Goal: Transaction & Acquisition: Download file/media

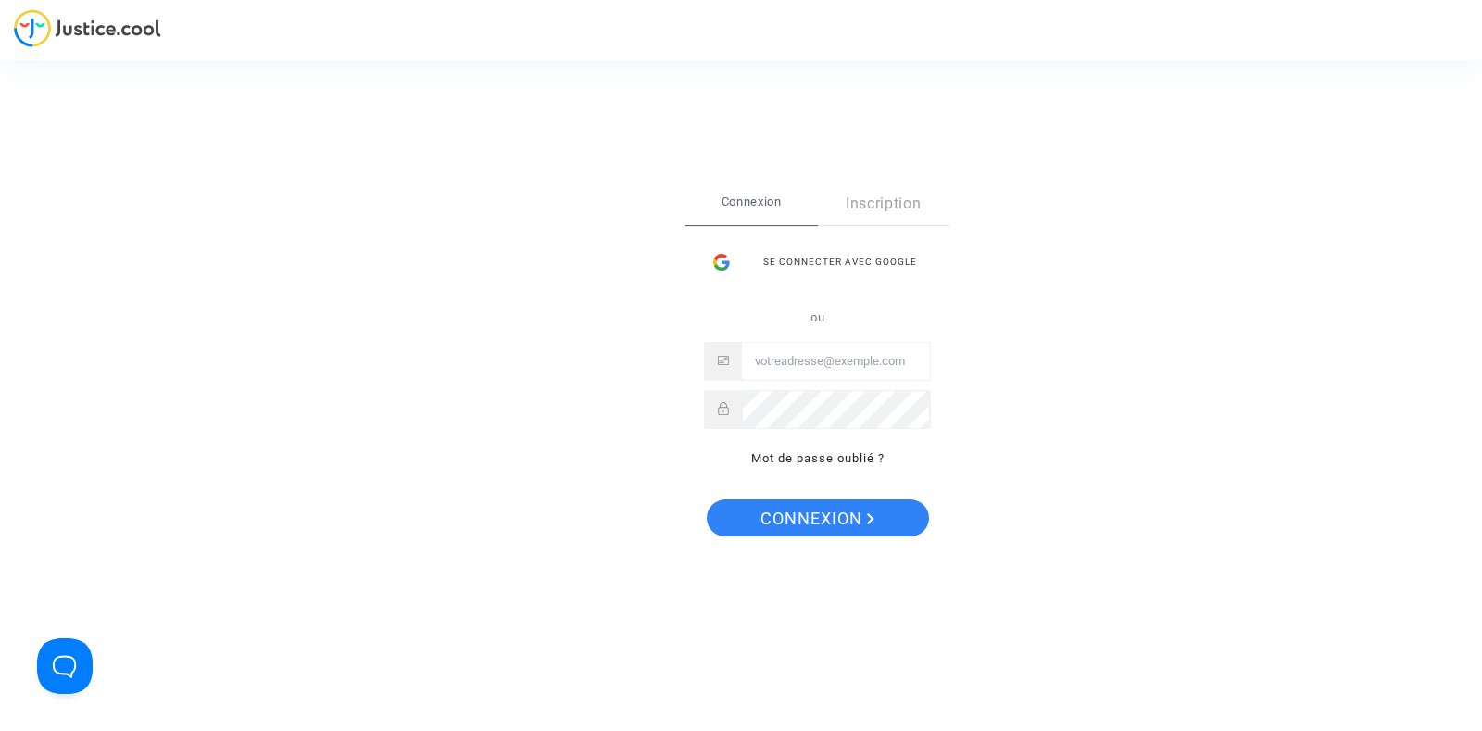
type input "[PERSON_NAME][EMAIL_ADDRESS][DOMAIN_NAME]"
click at [771, 516] on span "Connexion" at bounding box center [817, 518] width 114 height 39
type input "joyce@pitcher-avocat.fr"
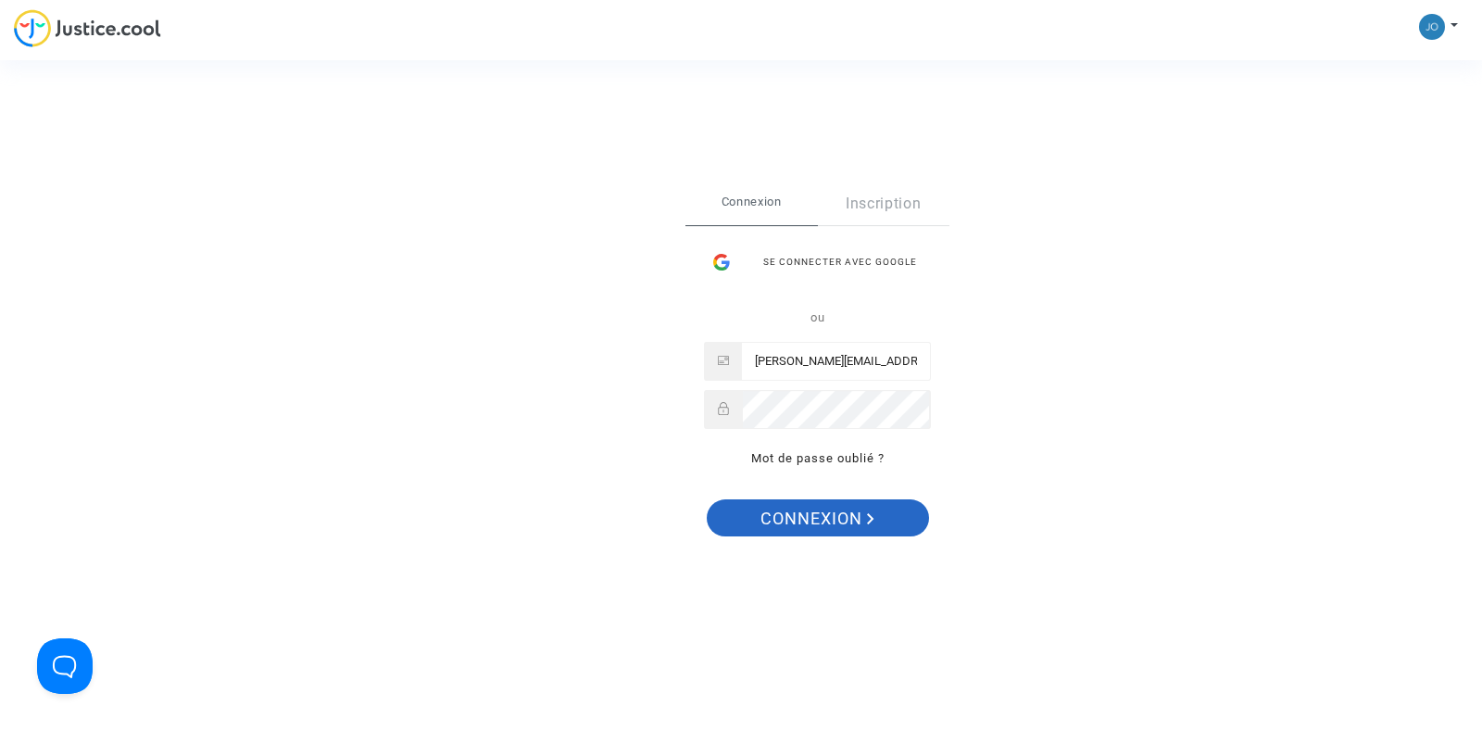
click at [810, 524] on span "Connexion" at bounding box center [817, 518] width 114 height 39
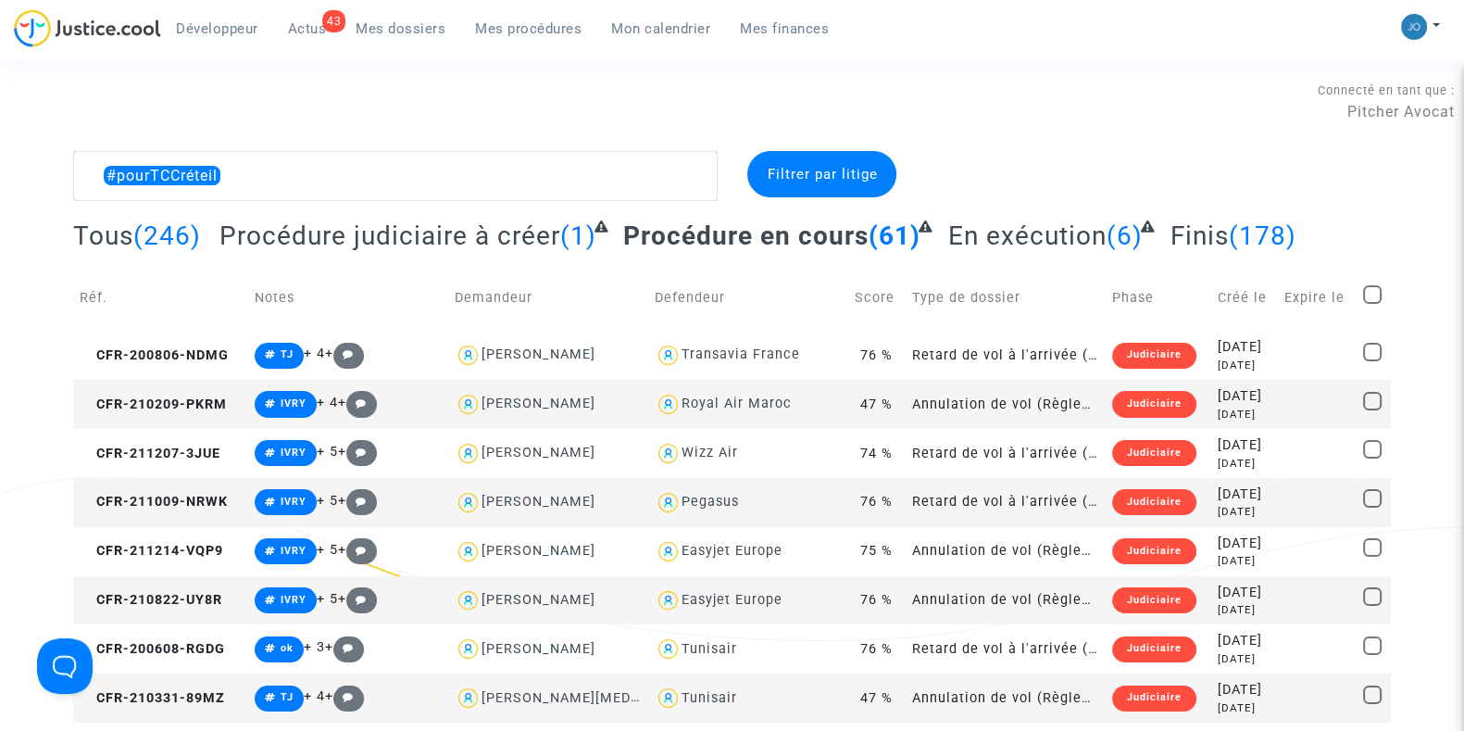
click at [418, 27] on span "Mes dossiers" at bounding box center [401, 28] width 90 height 17
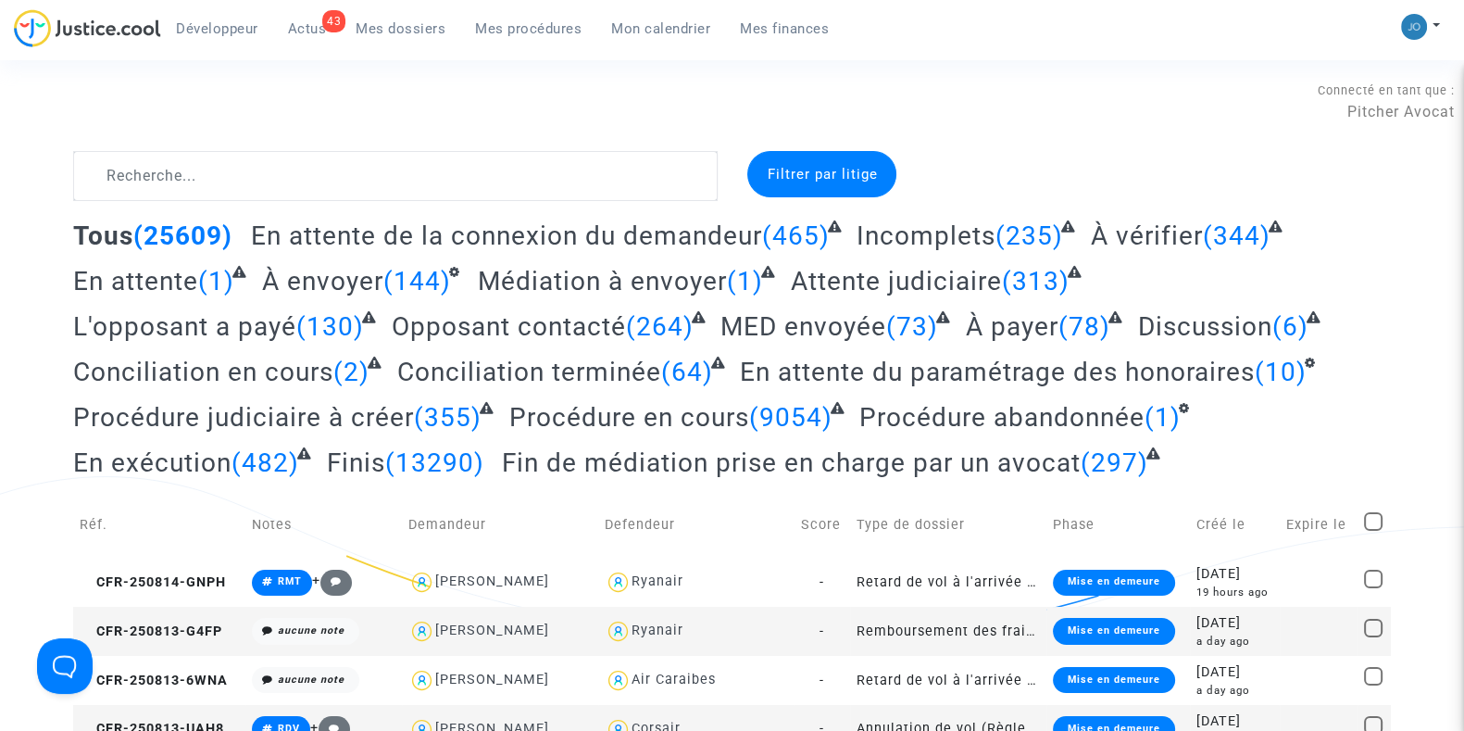
click at [801, 164] on div "Filtrer par litige" at bounding box center [822, 174] width 149 height 46
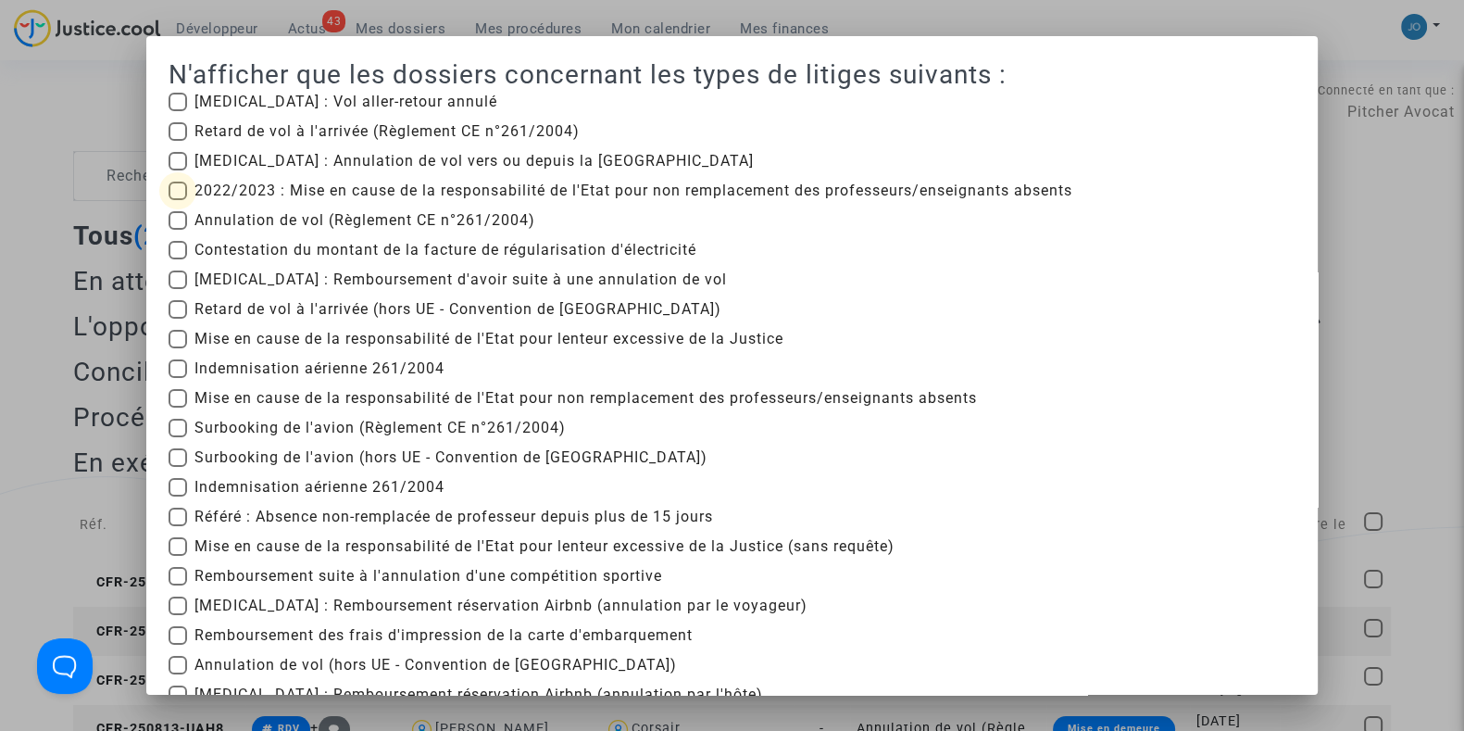
click at [289, 195] on span "2022/2023 : Mise en cause de la responsabilité de l'Etat pour non remplacement …" at bounding box center [634, 191] width 878 height 22
click at [178, 200] on input "2022/2023 : Mise en cause de la responsabilité de l'Etat pour non remplacement …" at bounding box center [177, 200] width 1 height 1
checkbox input "true"
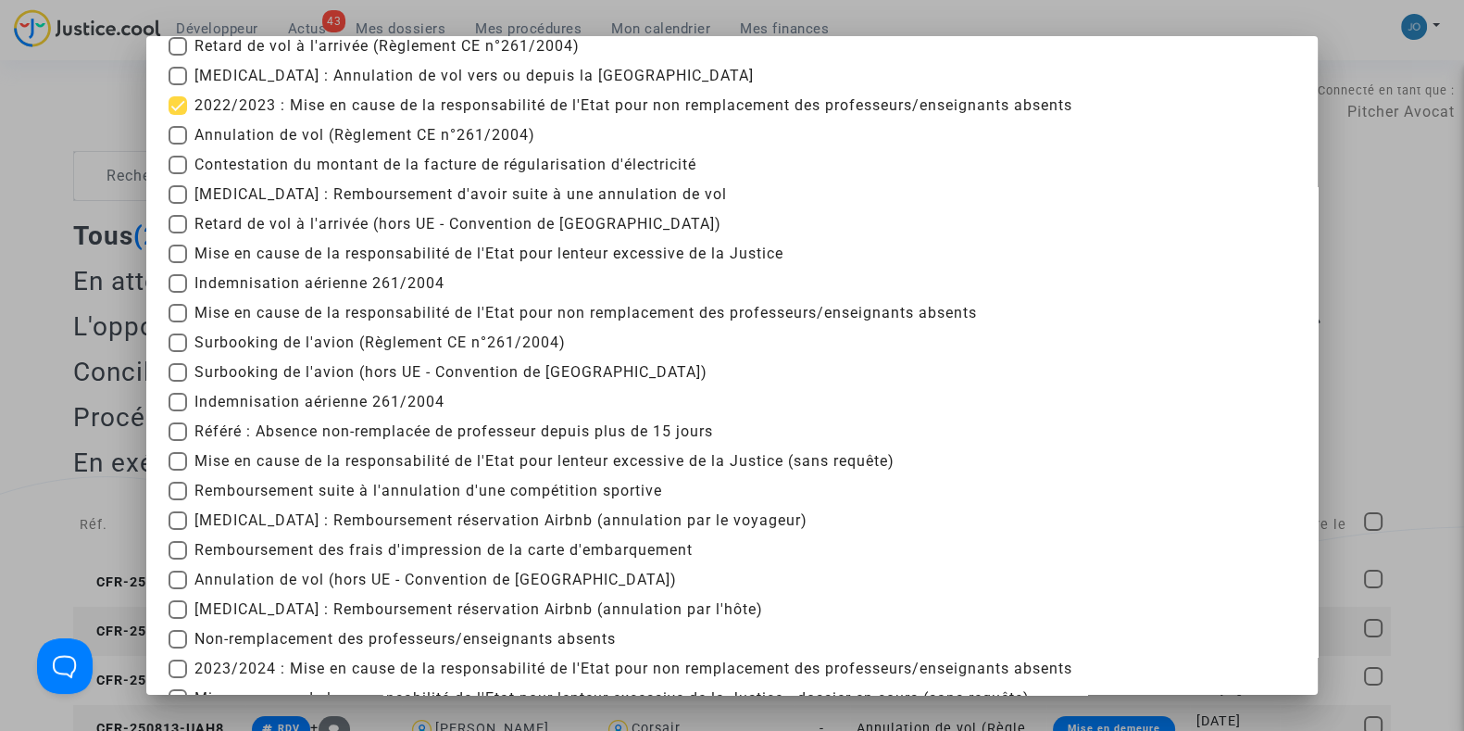
scroll to position [88, 0]
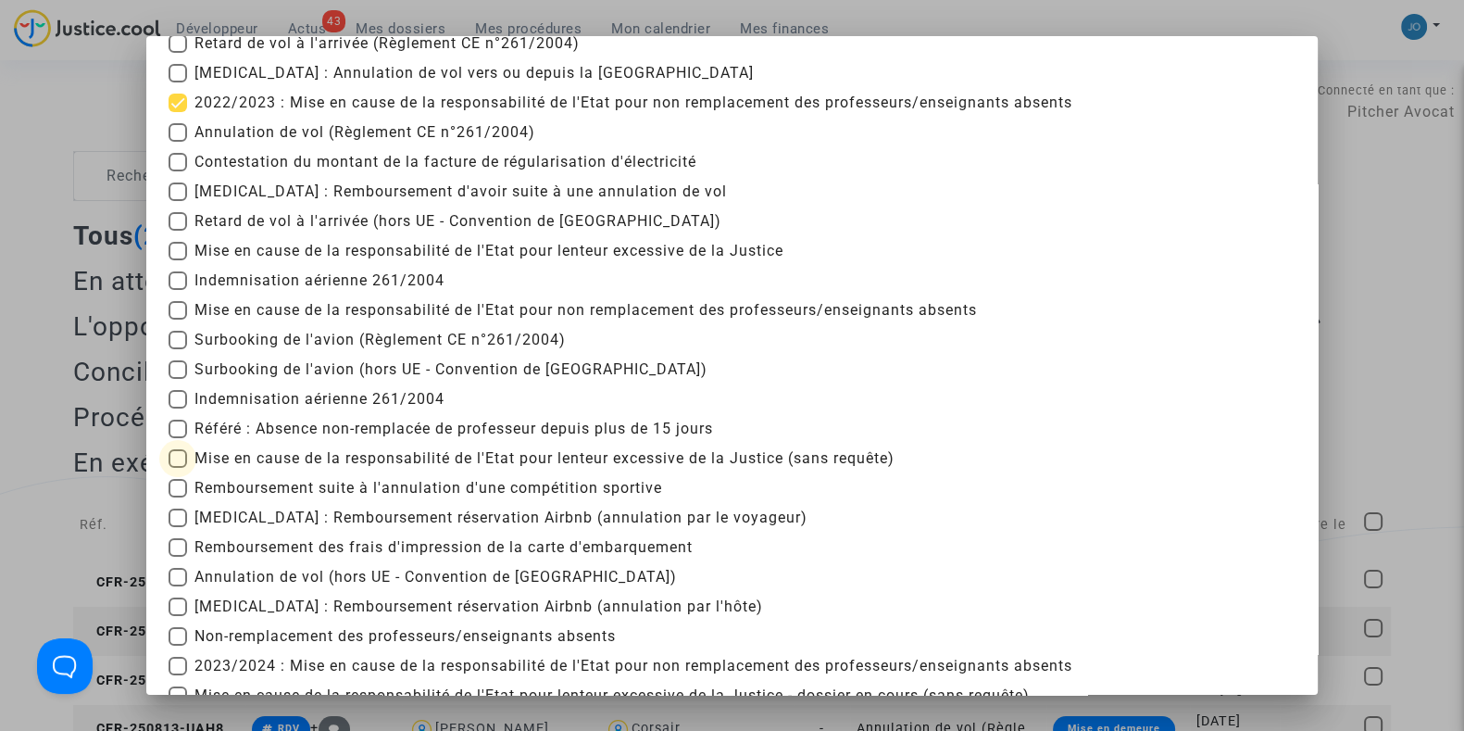
click at [278, 459] on span "Mise en cause de la responsabilité de l'Etat pour lenteur excessive de la Justi…" at bounding box center [545, 458] width 700 height 22
click at [178, 468] on input "Mise en cause de la responsabilité de l'Etat pour lenteur excessive de la Justi…" at bounding box center [177, 468] width 1 height 1
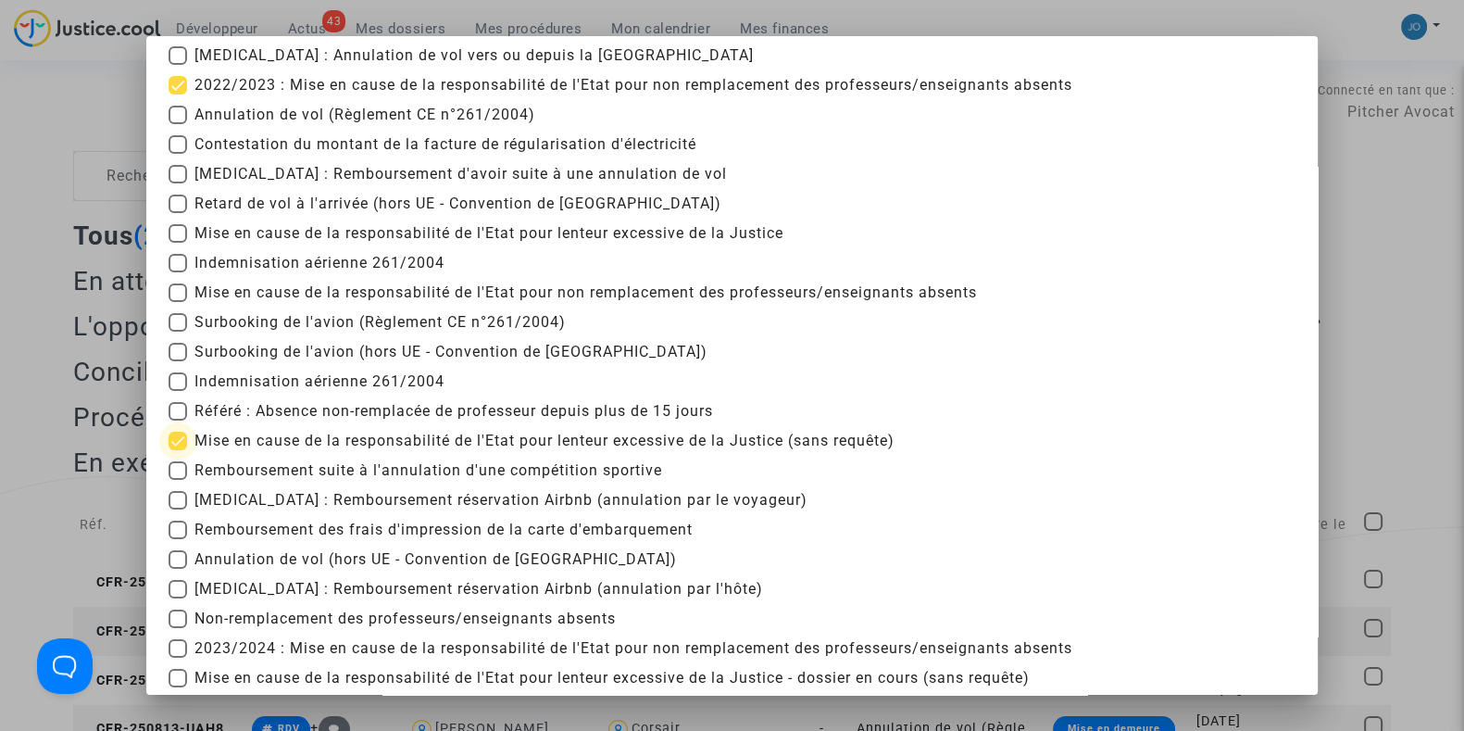
click at [288, 445] on span "Mise en cause de la responsabilité de l'Etat pour lenteur excessive de la Justi…" at bounding box center [545, 441] width 700 height 22
click at [178, 450] on input "Mise en cause de la responsabilité de l'Etat pour lenteur excessive de la Justi…" at bounding box center [177, 450] width 1 height 1
checkbox input "false"
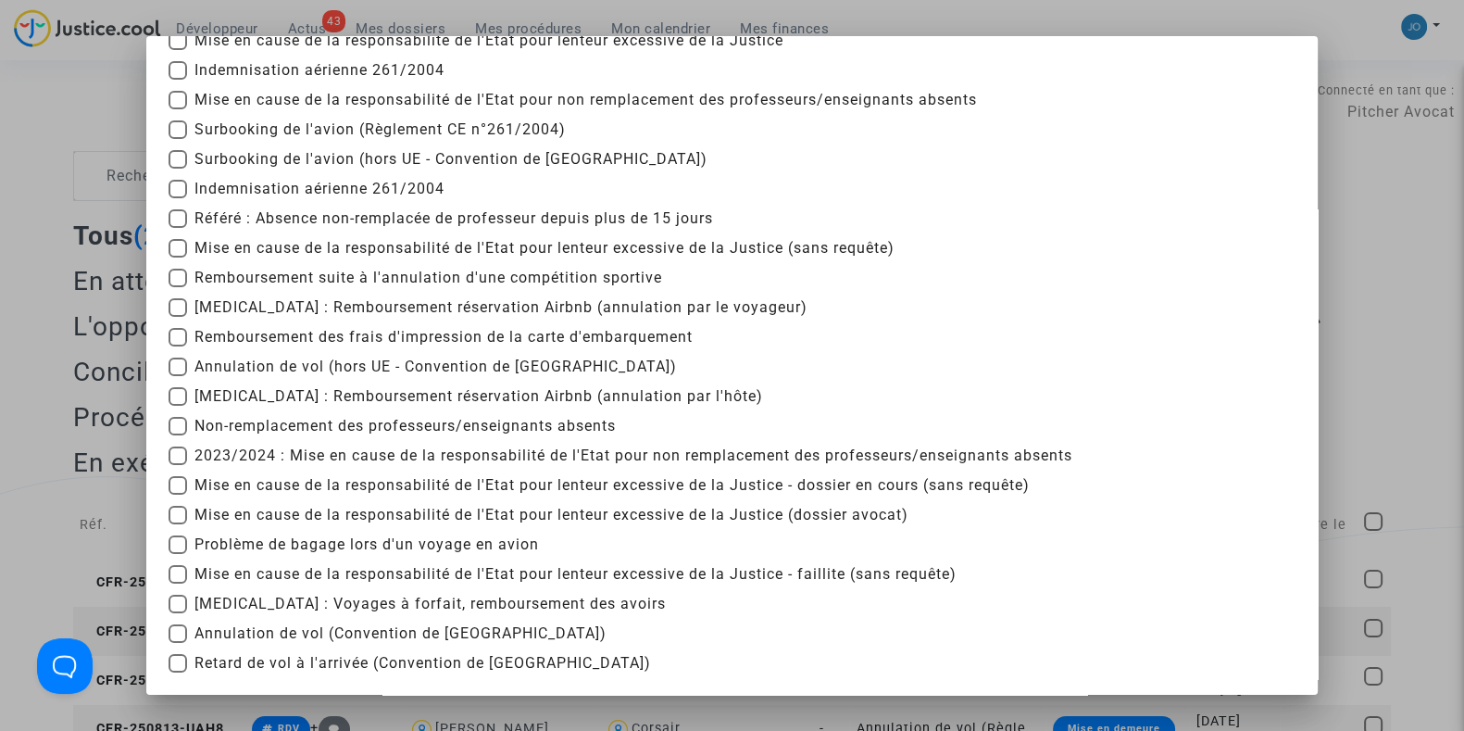
scroll to position [298, 0]
click at [288, 445] on span "2023/2024 : Mise en cause de la responsabilité de l'Etat pour non remplacement …" at bounding box center [634, 456] width 878 height 22
click at [178, 465] on input "2023/2024 : Mise en cause de la responsabilité de l'Etat pour non remplacement …" at bounding box center [177, 465] width 1 height 1
checkbox input "true"
click at [305, 420] on span "Non-remplacement des professeurs/enseignants absents" at bounding box center [405, 426] width 421 height 22
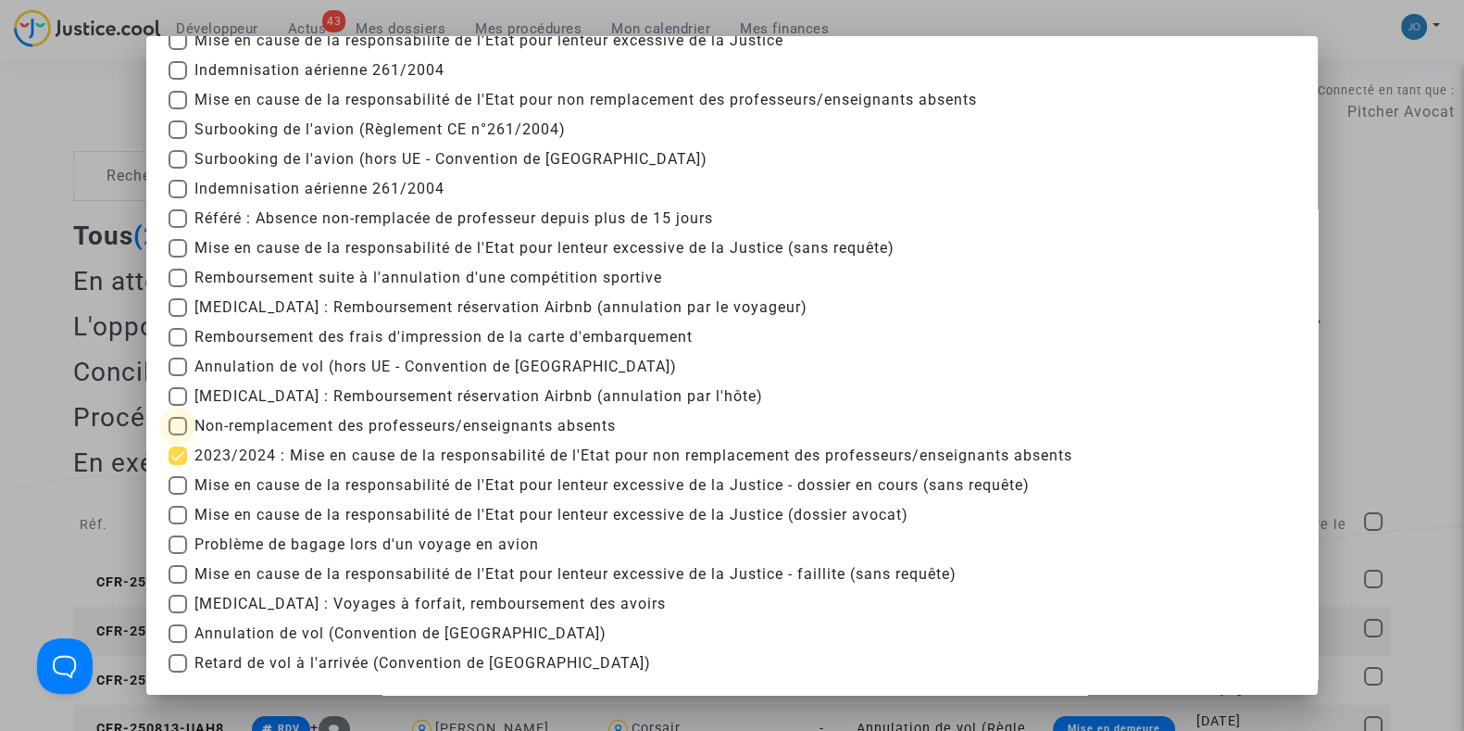
click at [178, 435] on input "Non-remplacement des professeurs/enseignants absents" at bounding box center [177, 435] width 1 height 1
checkbox input "true"
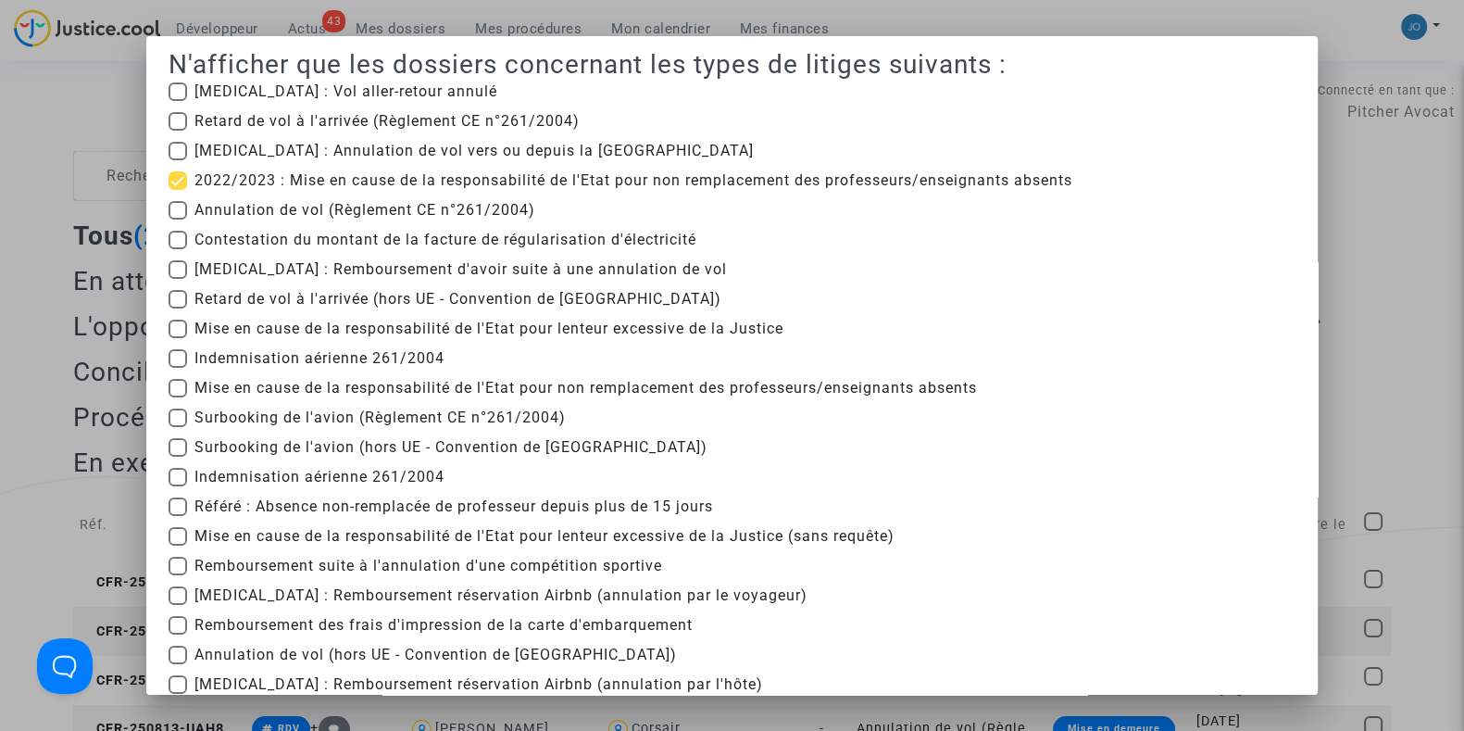
scroll to position [0, 0]
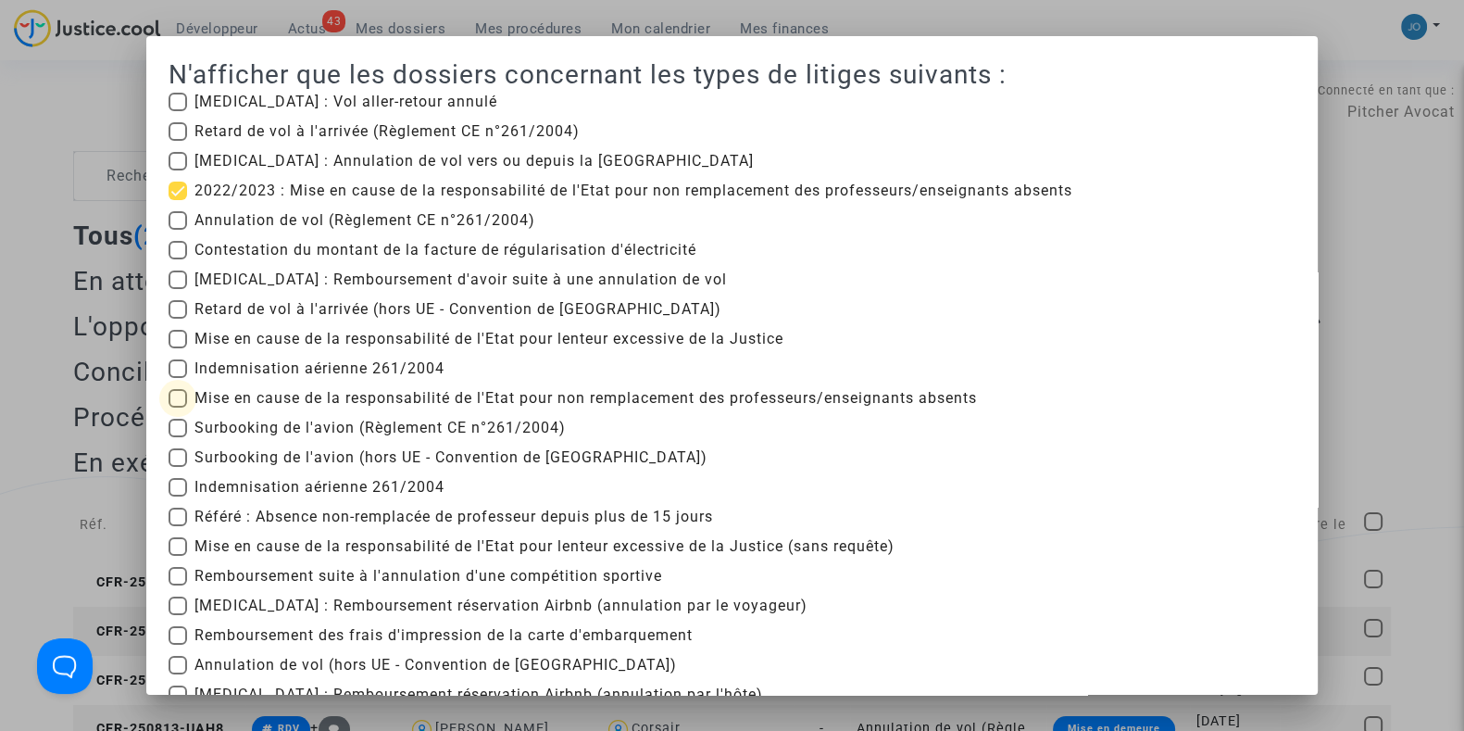
click at [358, 396] on span "Mise en cause de la responsabilité de l'Etat pour non remplacement des professe…" at bounding box center [586, 398] width 783 height 22
click at [178, 408] on input "Mise en cause de la responsabilité de l'Etat pour non remplacement des professe…" at bounding box center [177, 408] width 1 height 1
checkbox input "true"
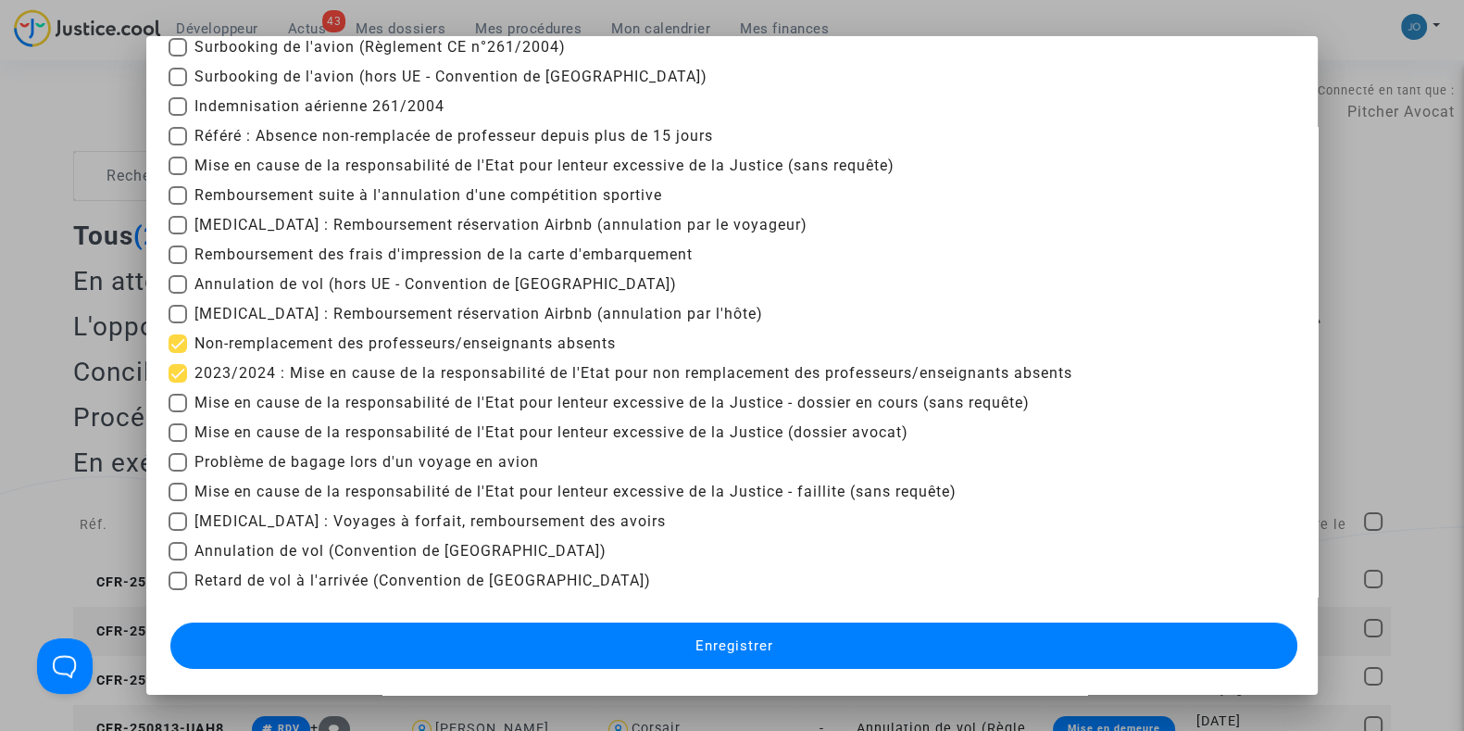
click at [725, 640] on span "Enregistrer" at bounding box center [734, 645] width 78 height 17
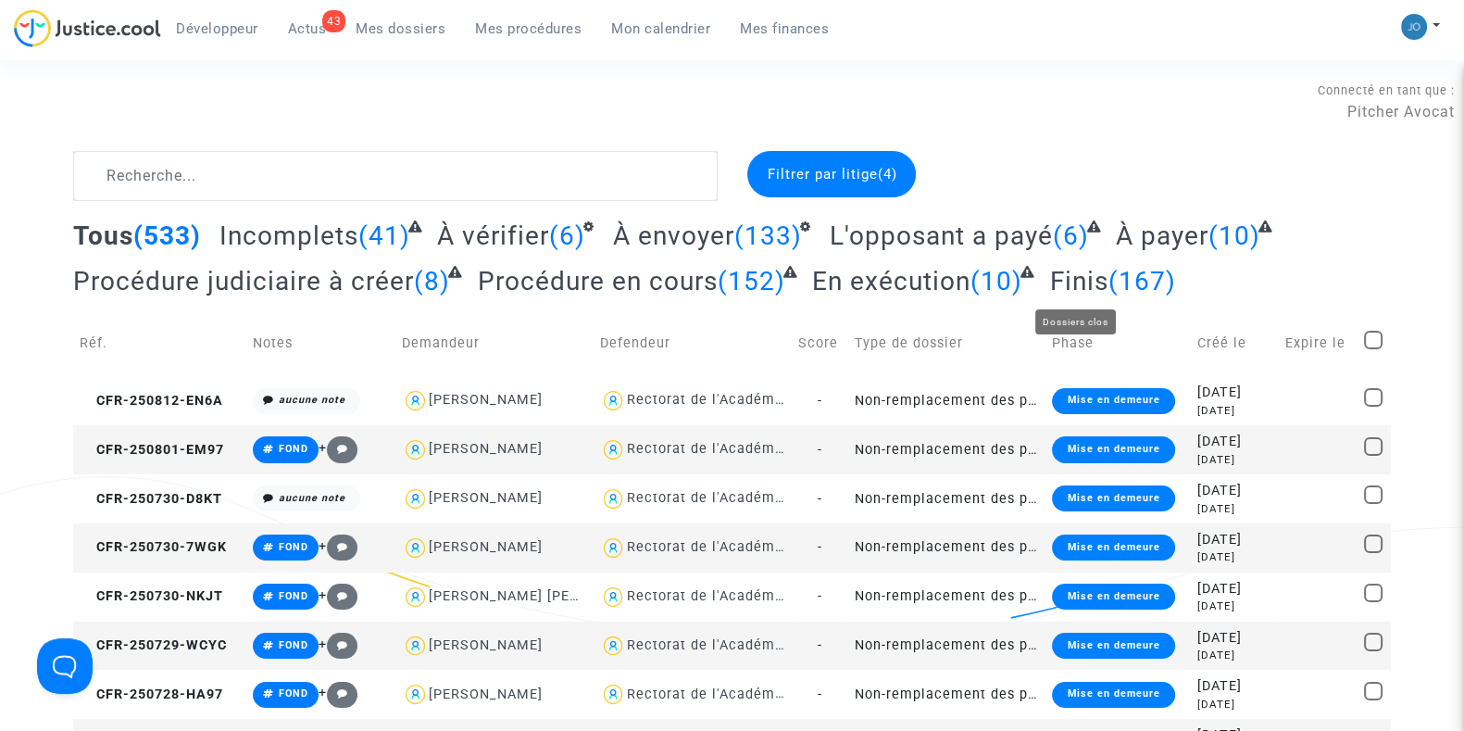
click at [1067, 289] on span "Finis" at bounding box center [1079, 281] width 58 height 31
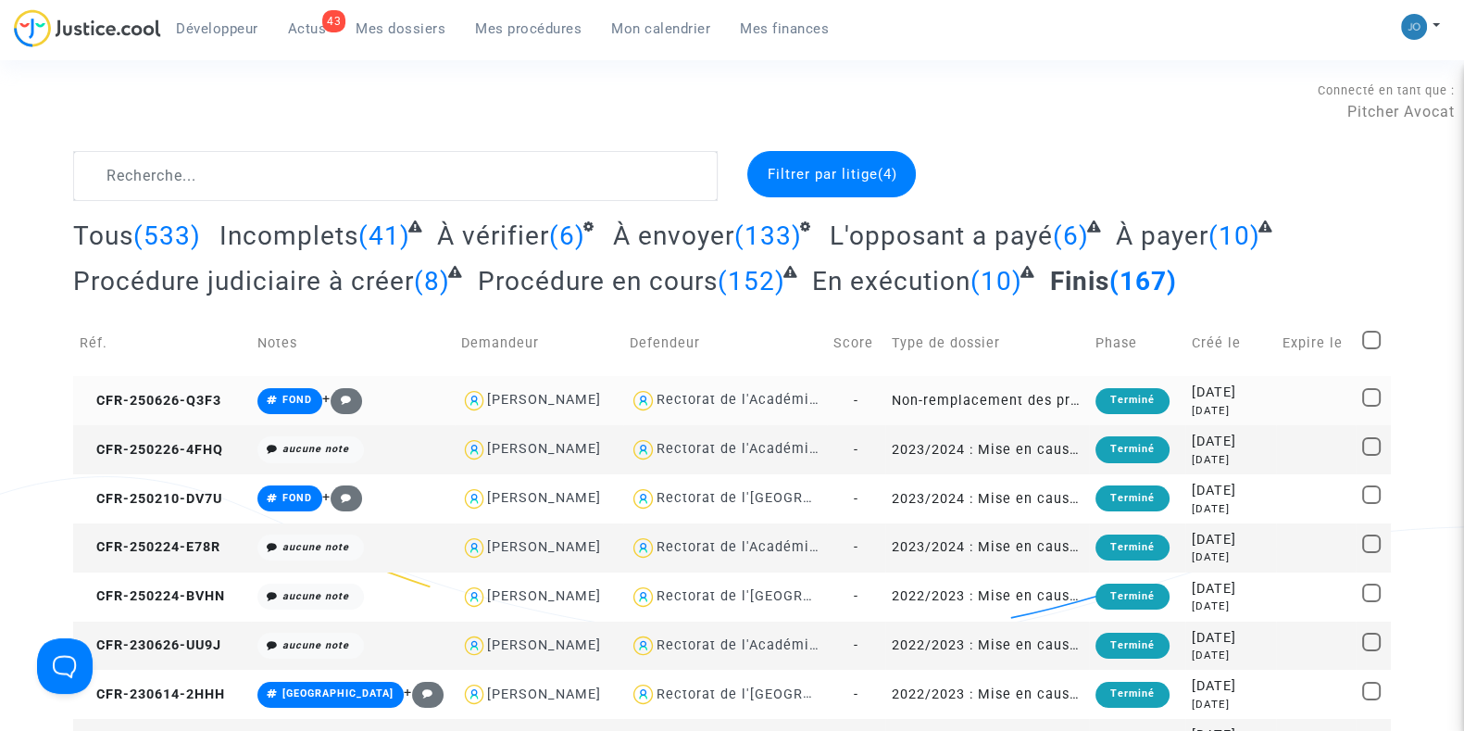
click at [1275, 394] on td "2025-06-26 2 months ago" at bounding box center [1231, 400] width 91 height 49
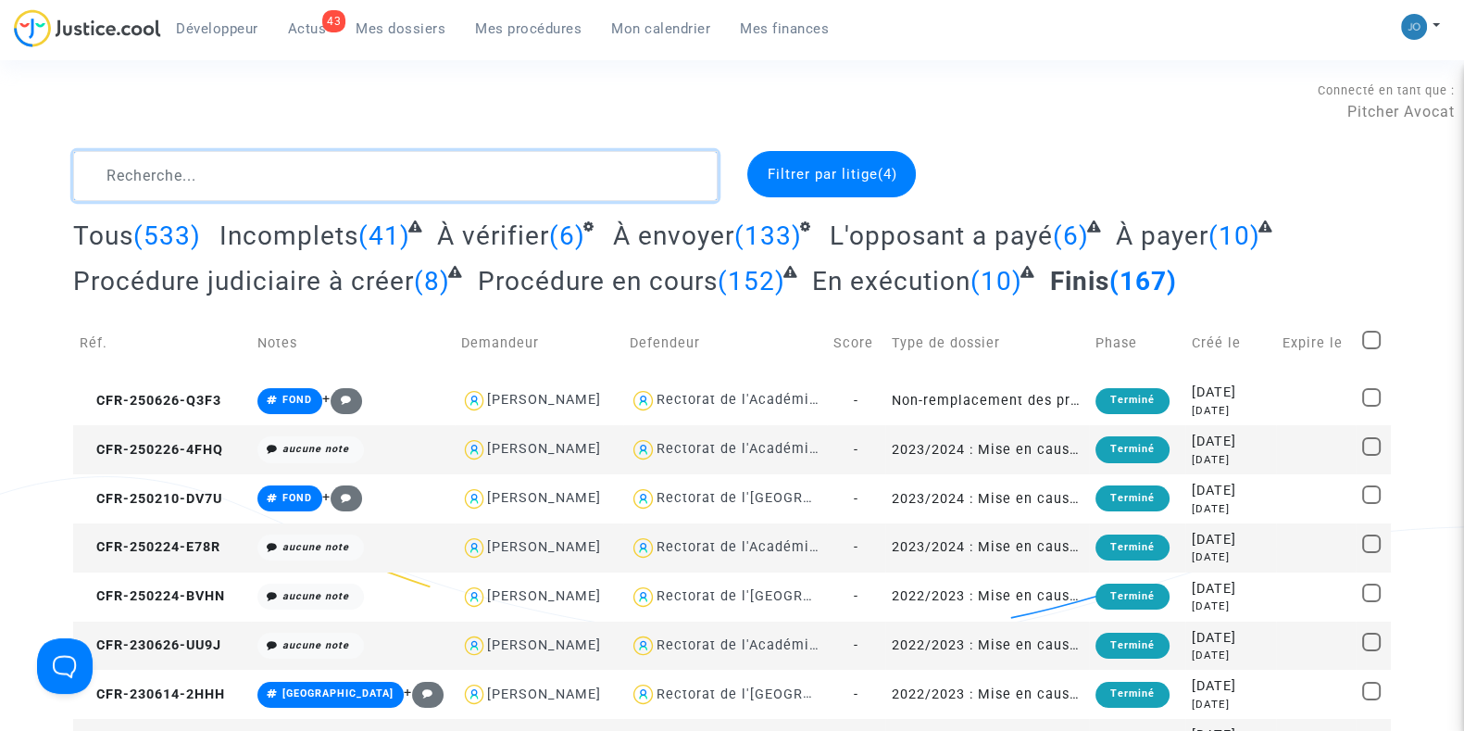
click at [588, 173] on textarea at bounding box center [395, 176] width 645 height 50
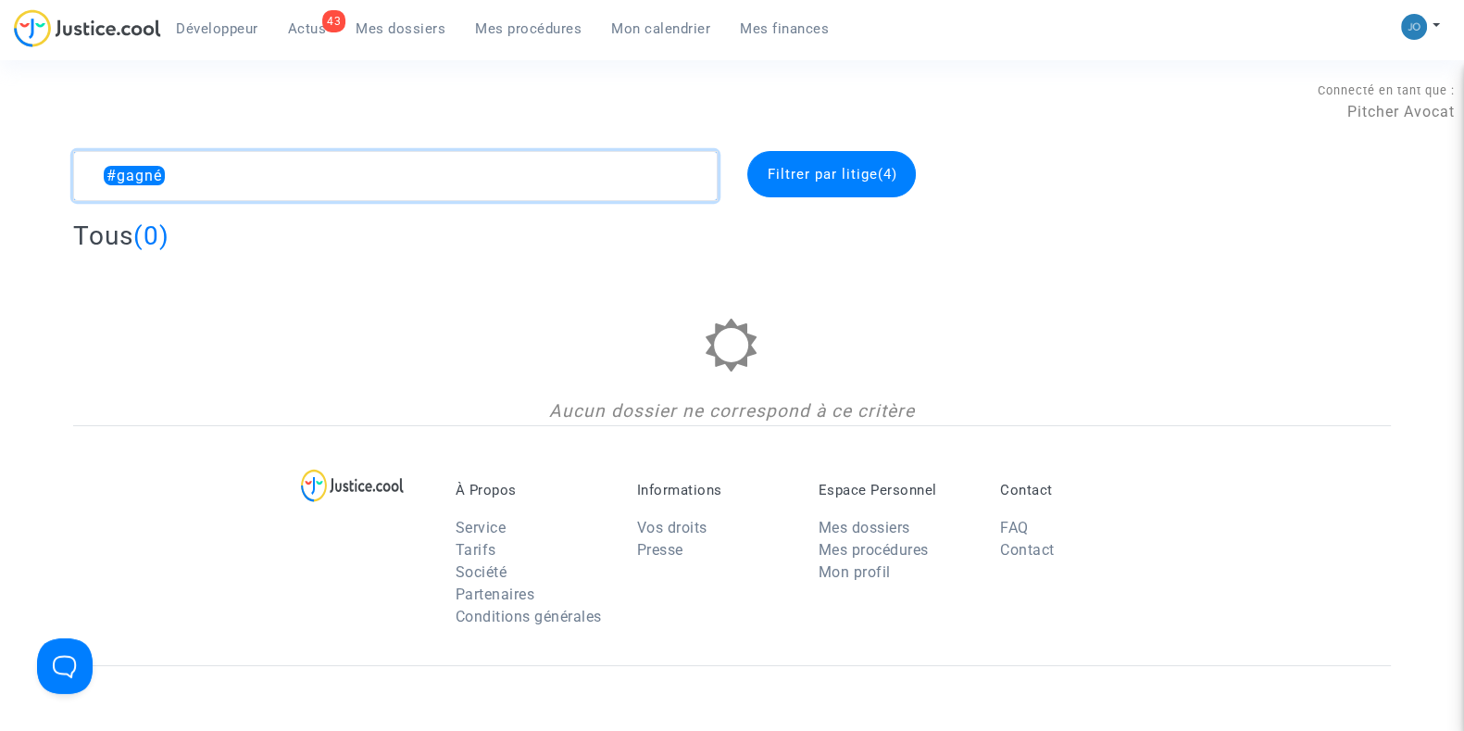
type textarea "#gagné"
click at [548, 30] on span "Mes procédures" at bounding box center [528, 28] width 107 height 17
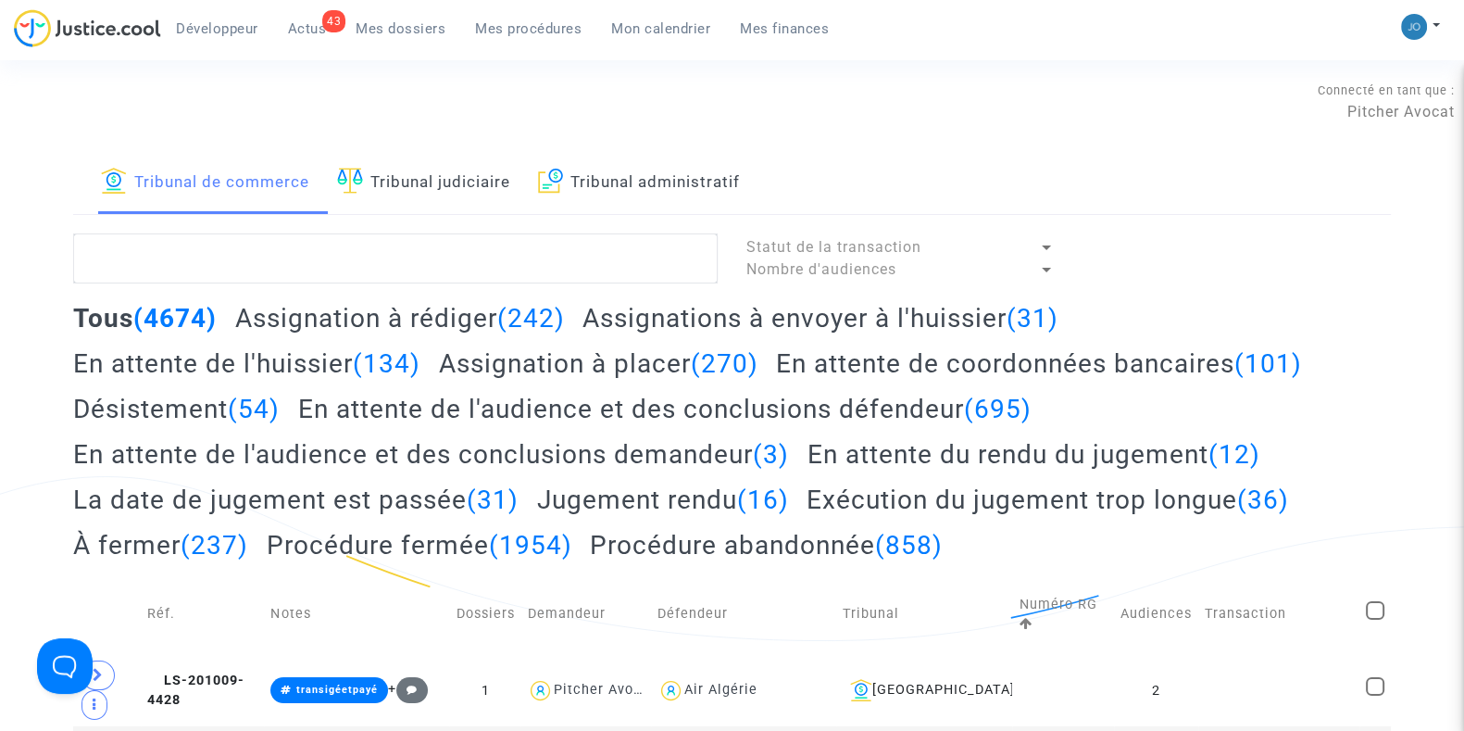
click at [616, 184] on link "Tribunal administratif" at bounding box center [639, 182] width 202 height 63
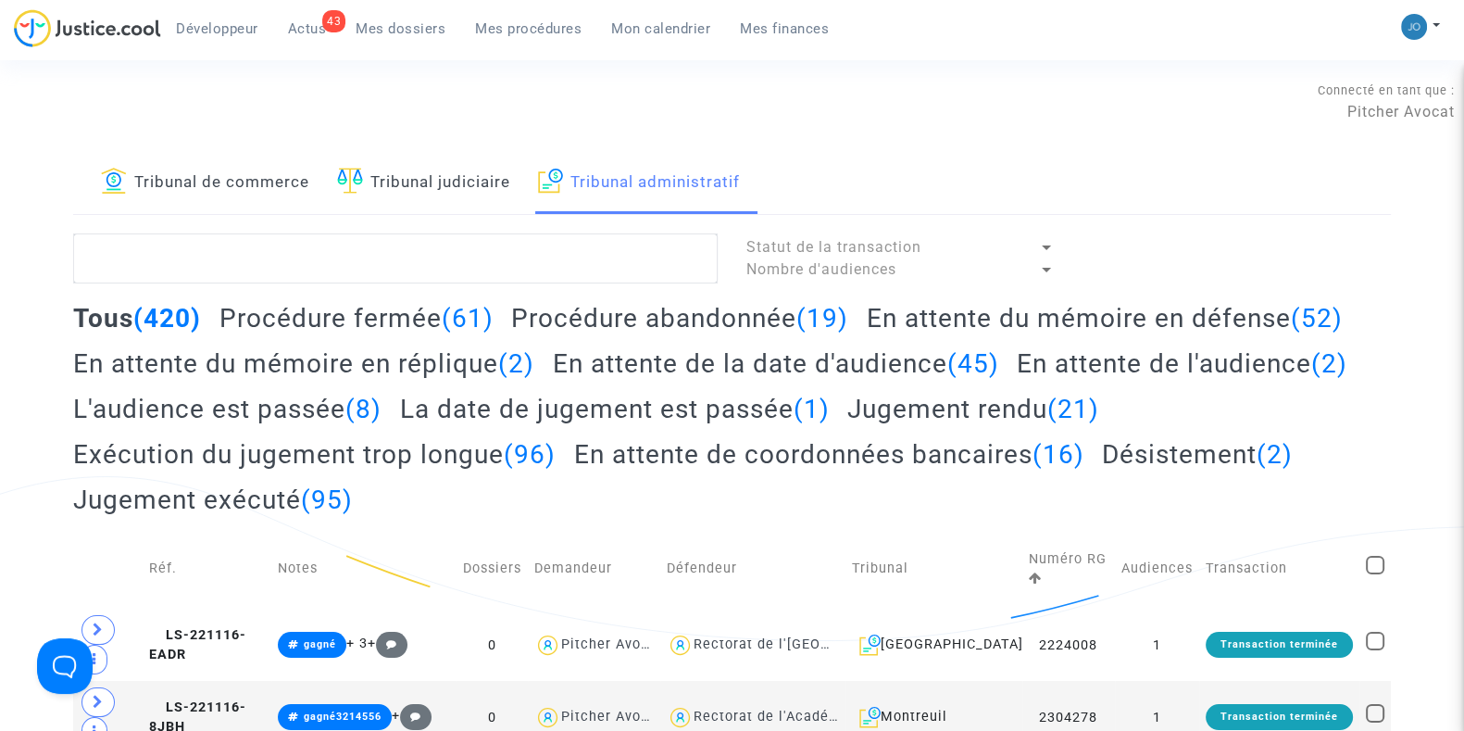
click at [251, 479] on div "Tous (420) Procédure fermée (61) Procédure abandonnée (19) En attente du mémoir…" at bounding box center [732, 415] width 1318 height 227
click at [251, 507] on h2 "Jugement exécuté (95)" at bounding box center [213, 500] width 280 height 32
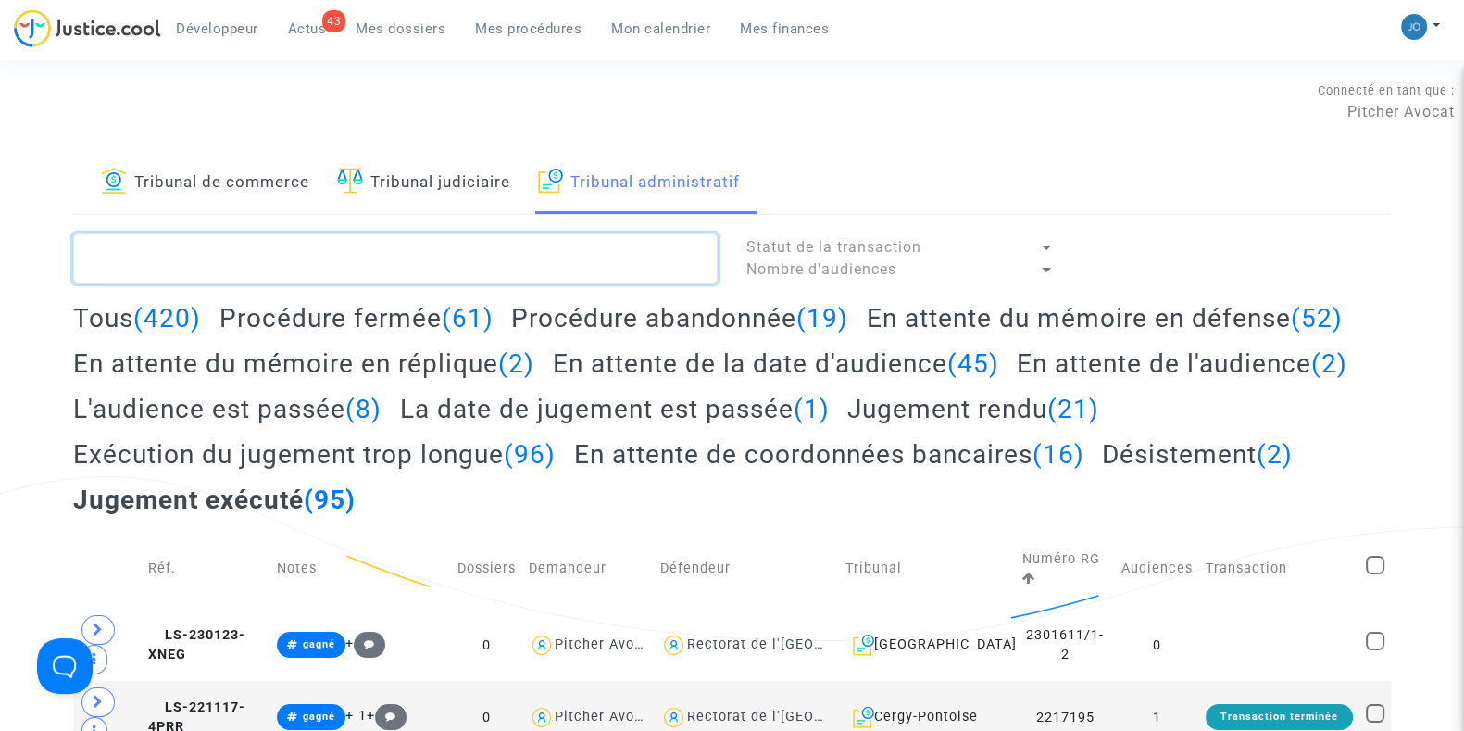
click at [259, 272] on textarea at bounding box center [395, 258] width 645 height 50
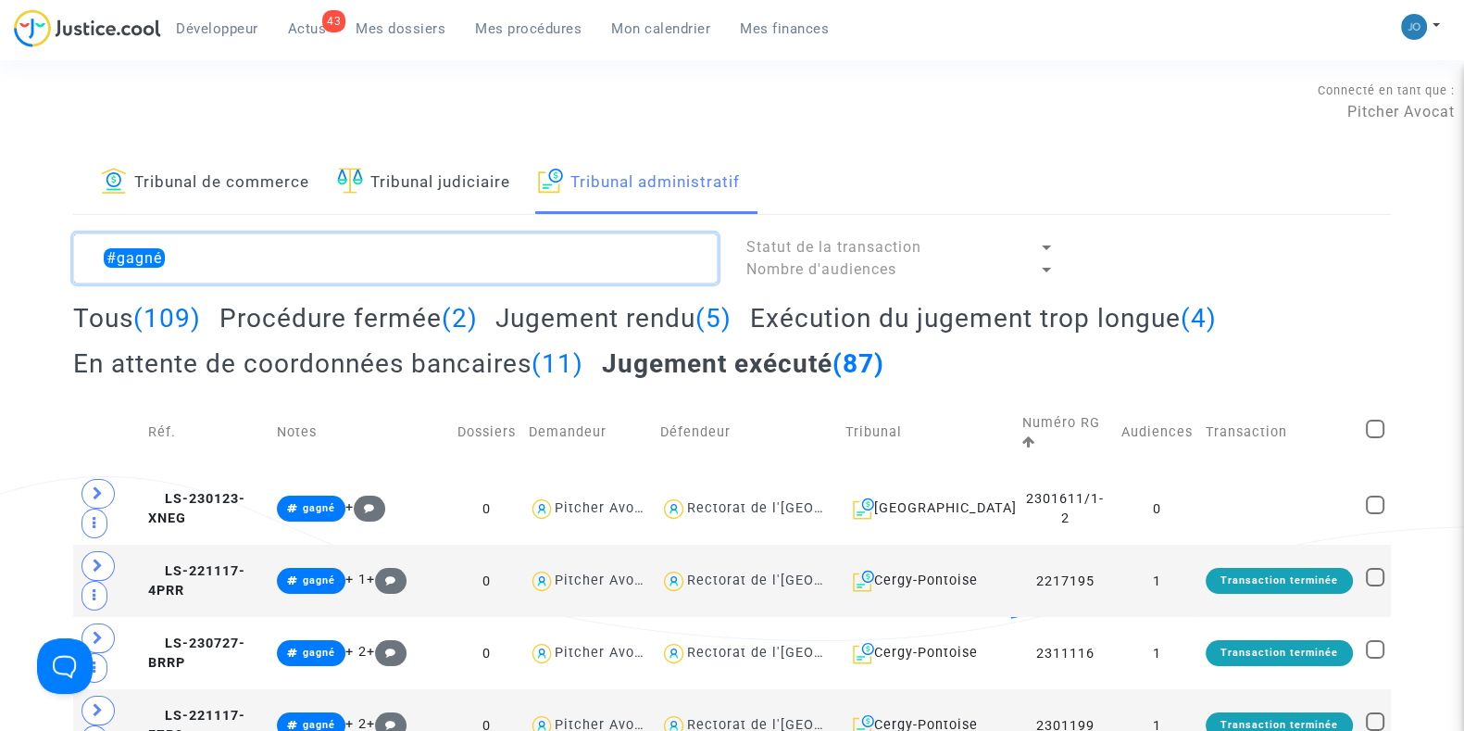
type textarea "#gagné"
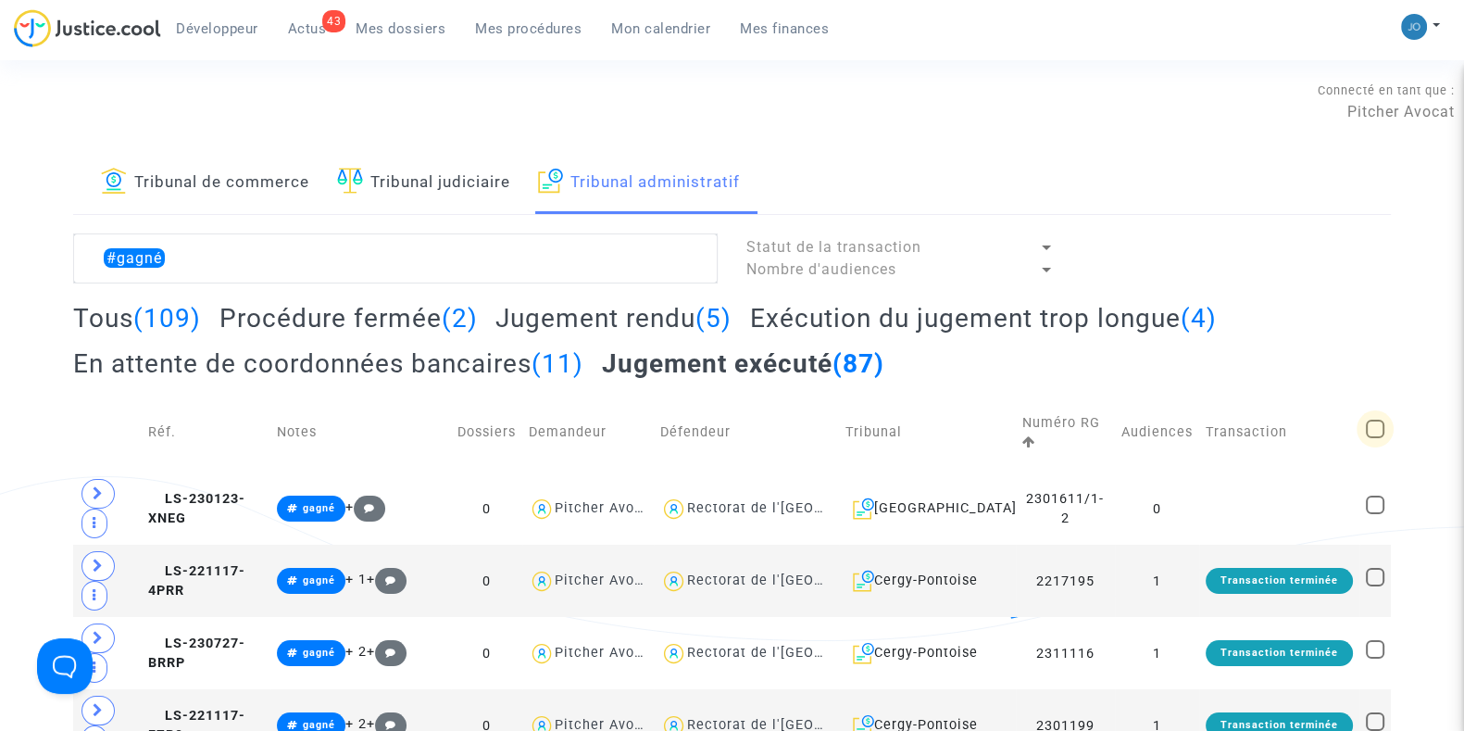
click at [1368, 426] on span at bounding box center [1375, 429] width 19 height 19
click at [1375, 438] on input "checkbox" at bounding box center [1375, 438] width 1 height 1
checkbox input "true"
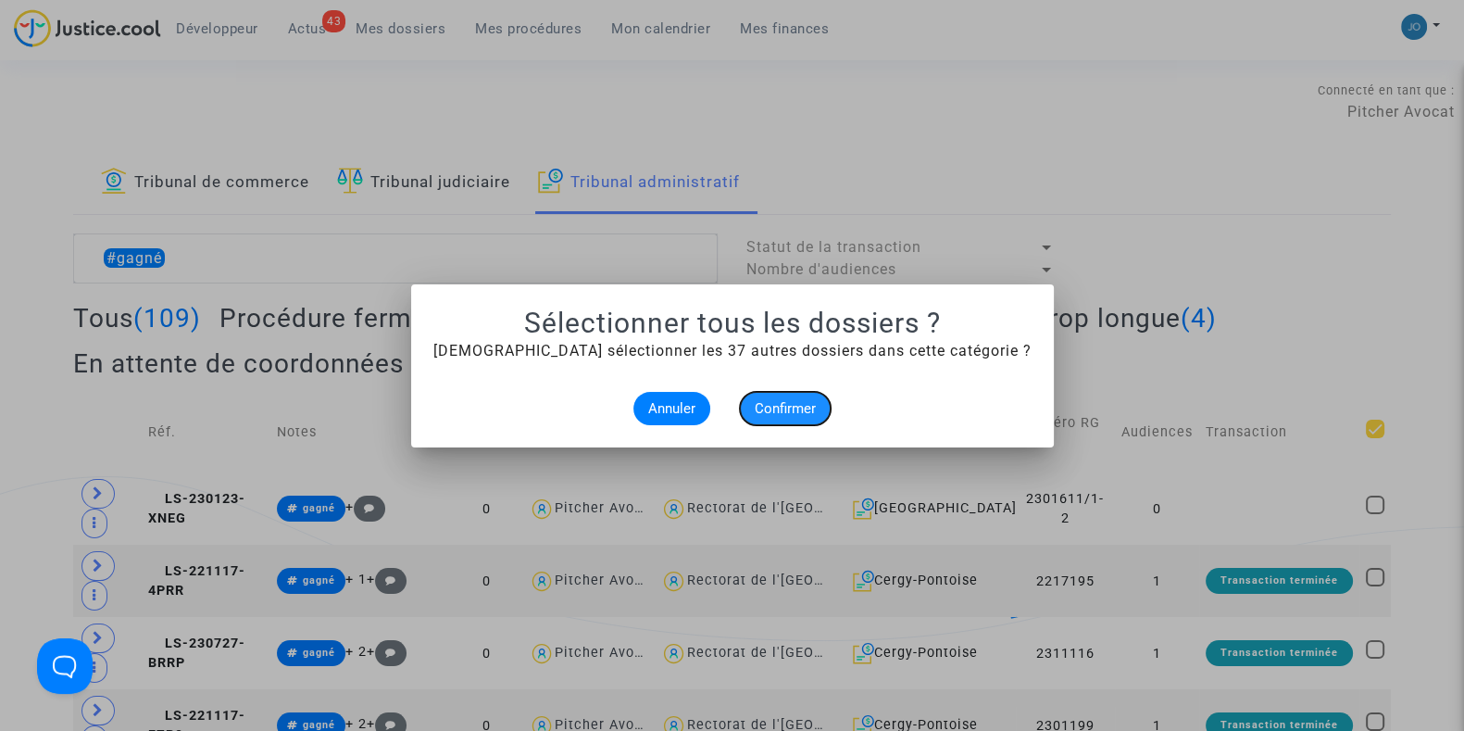
click at [797, 410] on span "Confirmer" at bounding box center [785, 408] width 61 height 17
checkbox input "true"
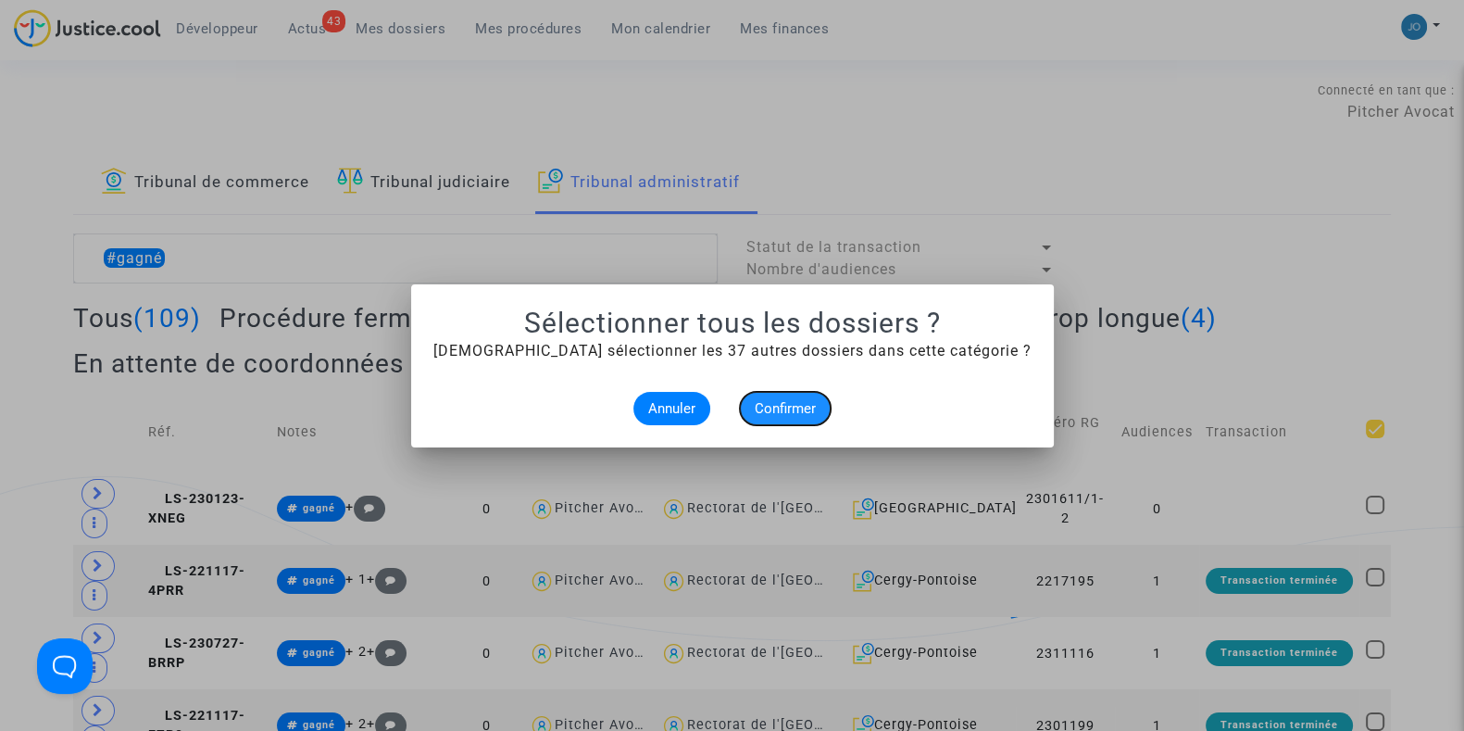
checkbox input "true"
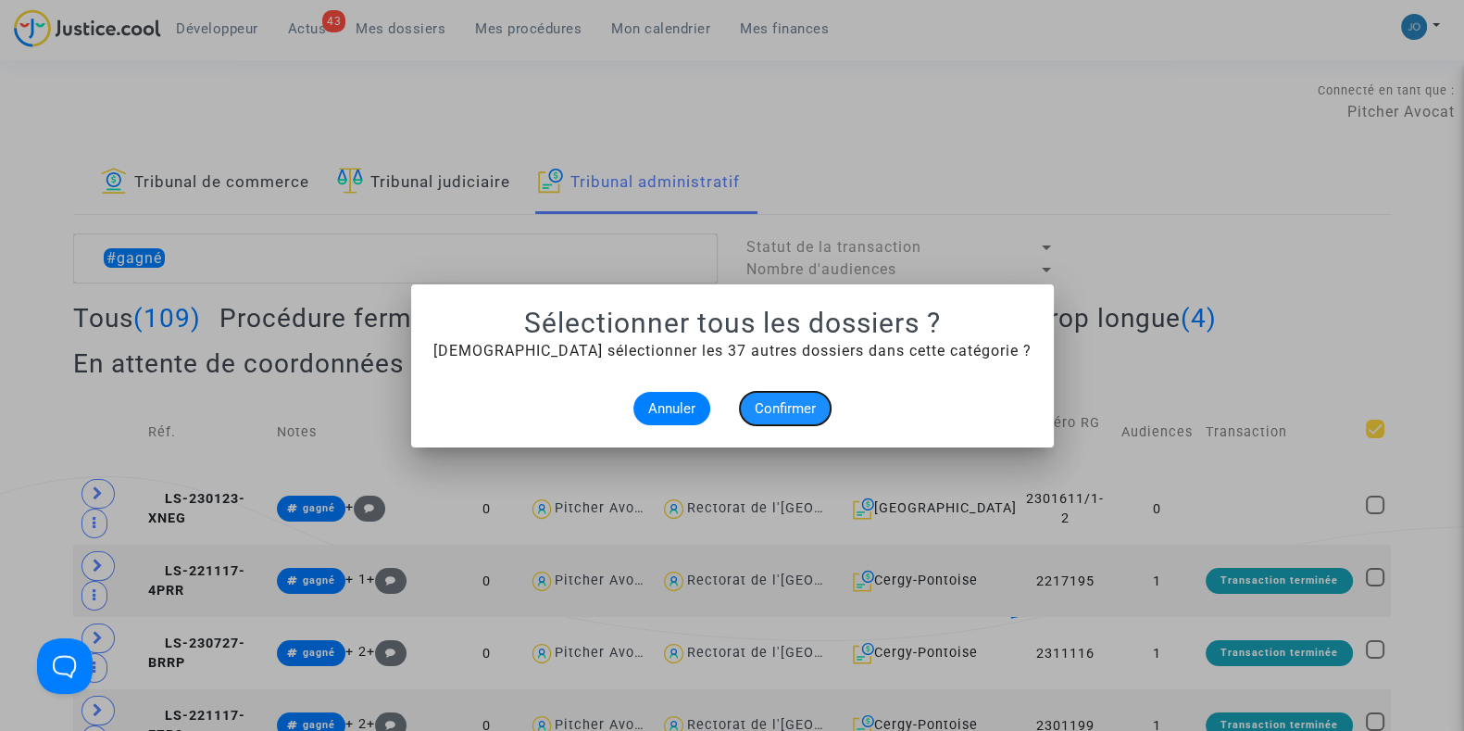
checkbox input "true"
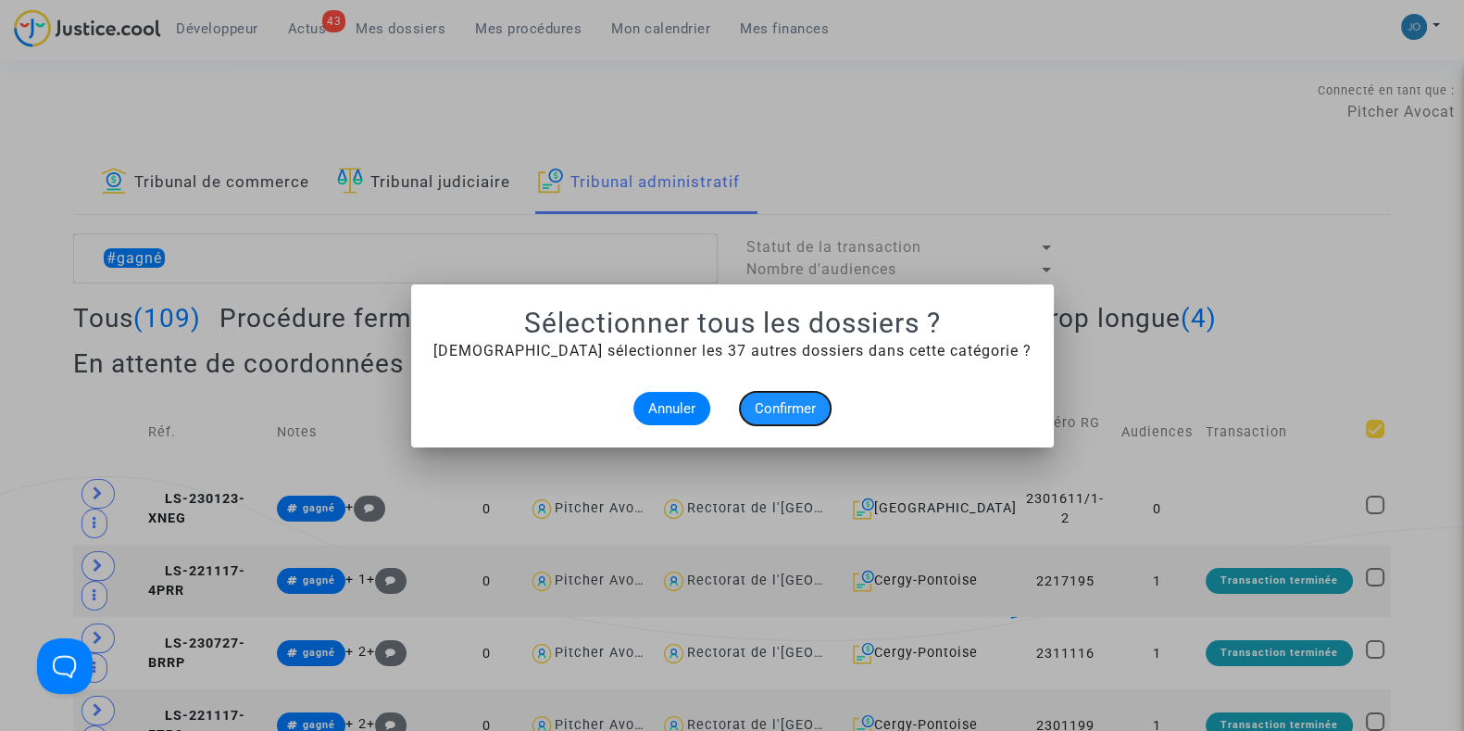
checkbox input "true"
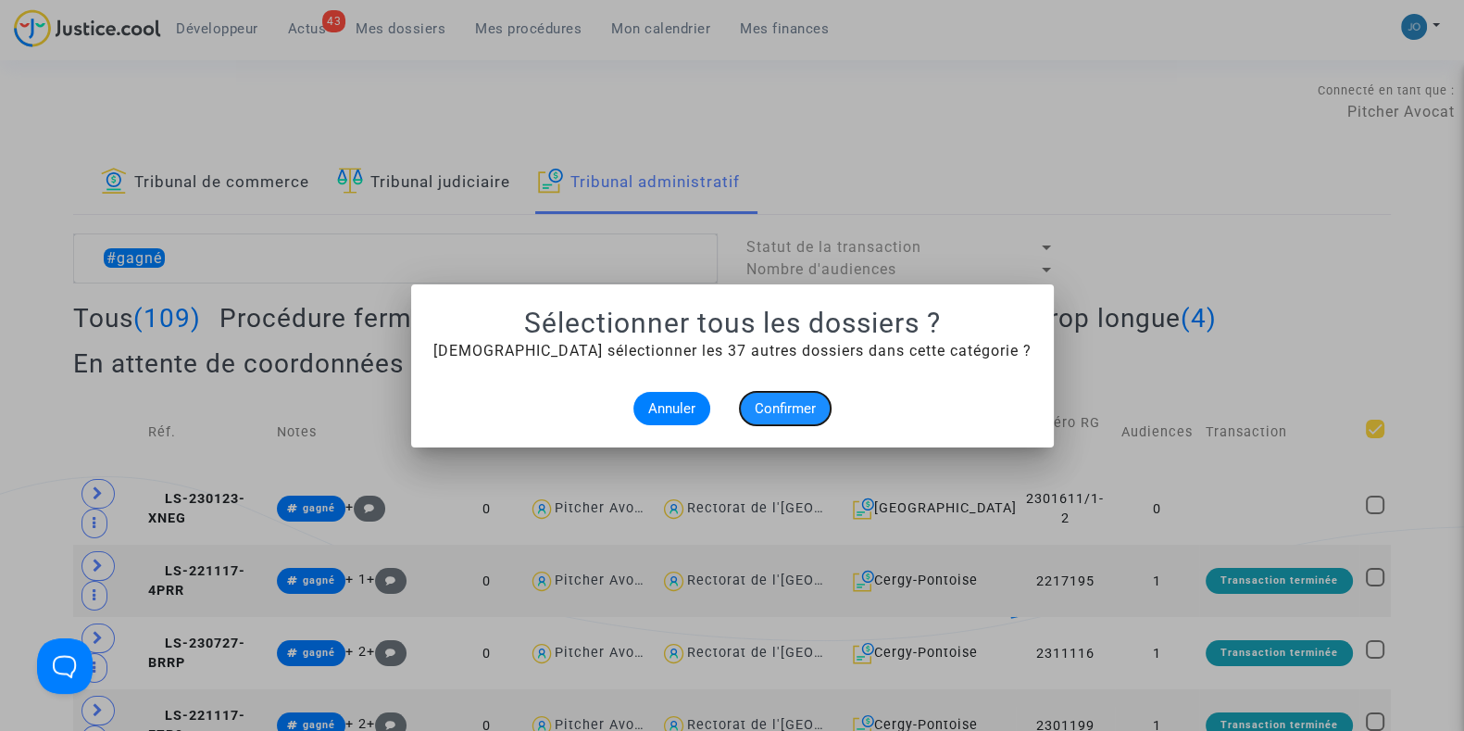
checkbox input "true"
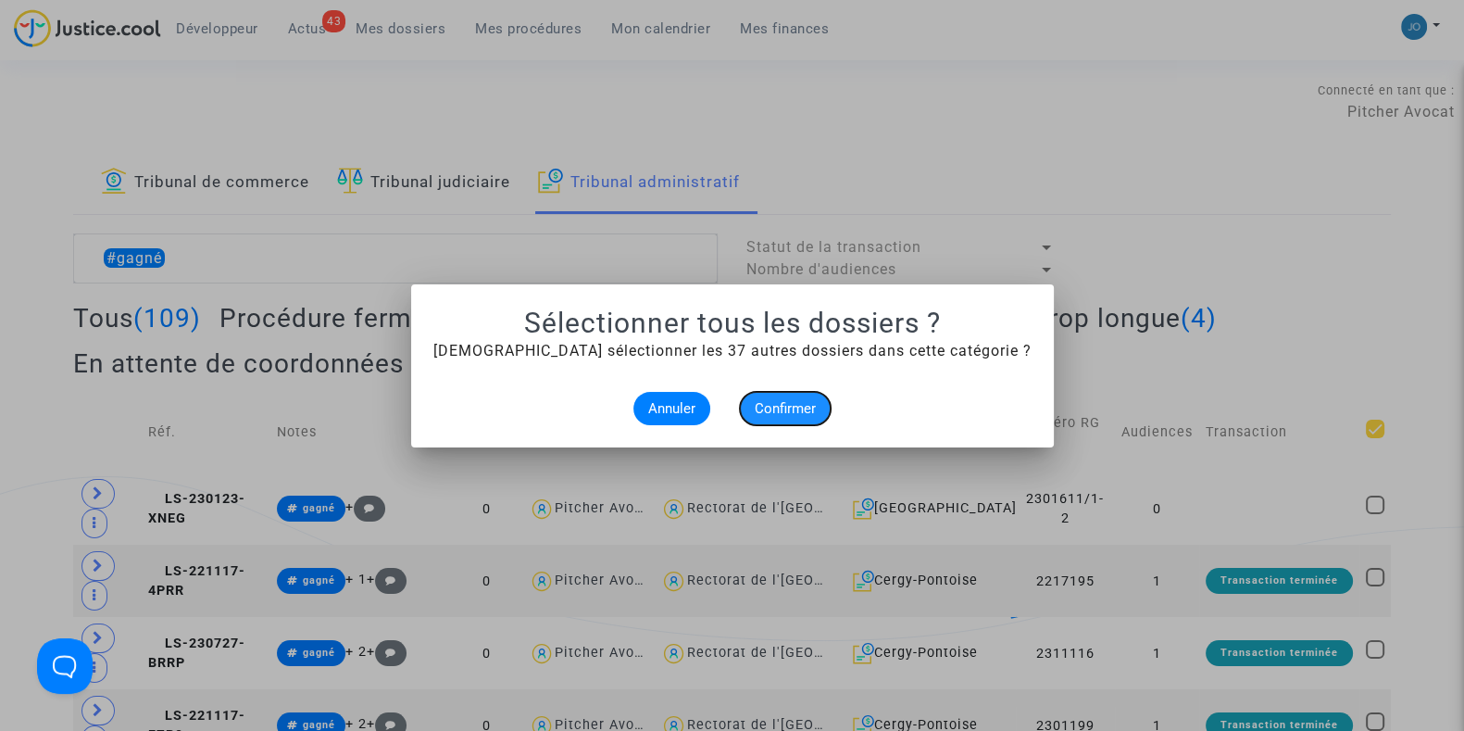
checkbox input "true"
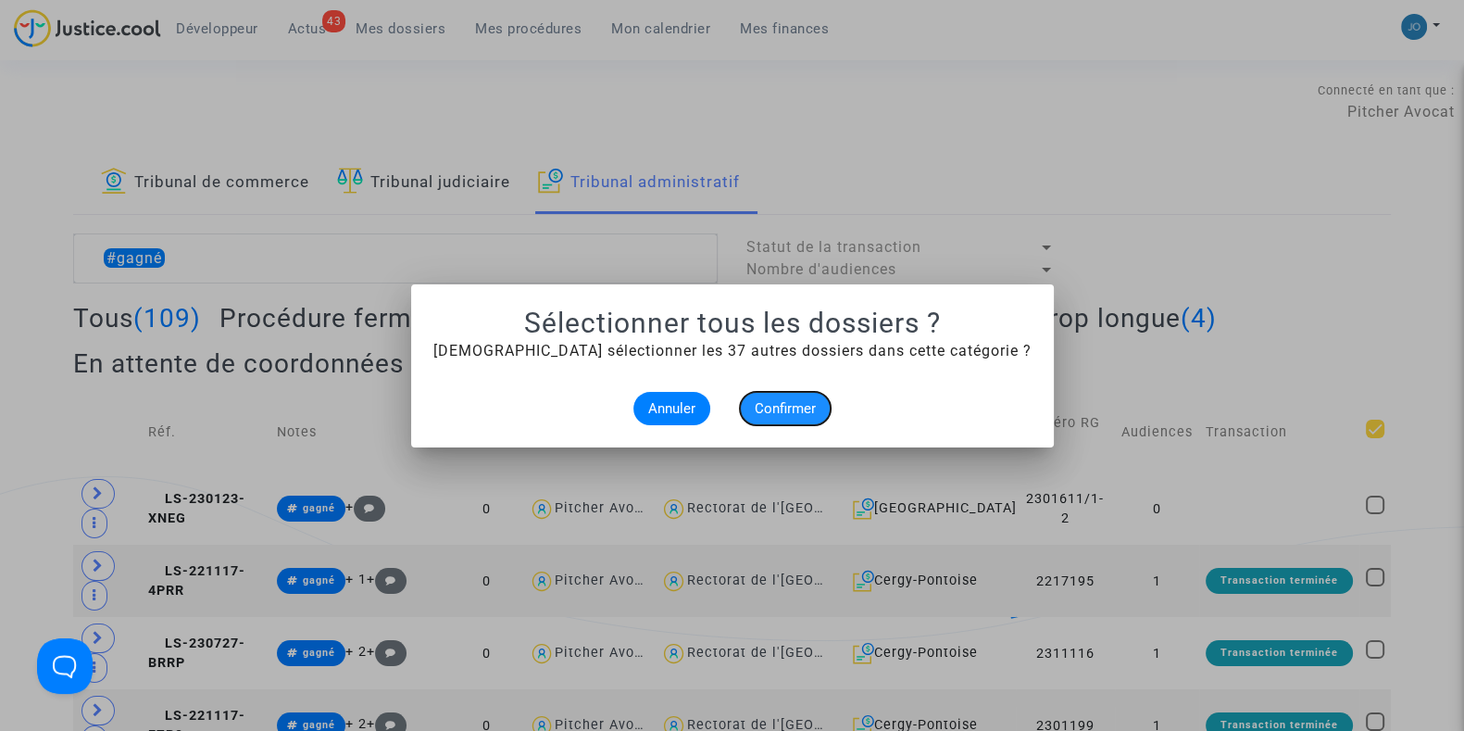
checkbox input "true"
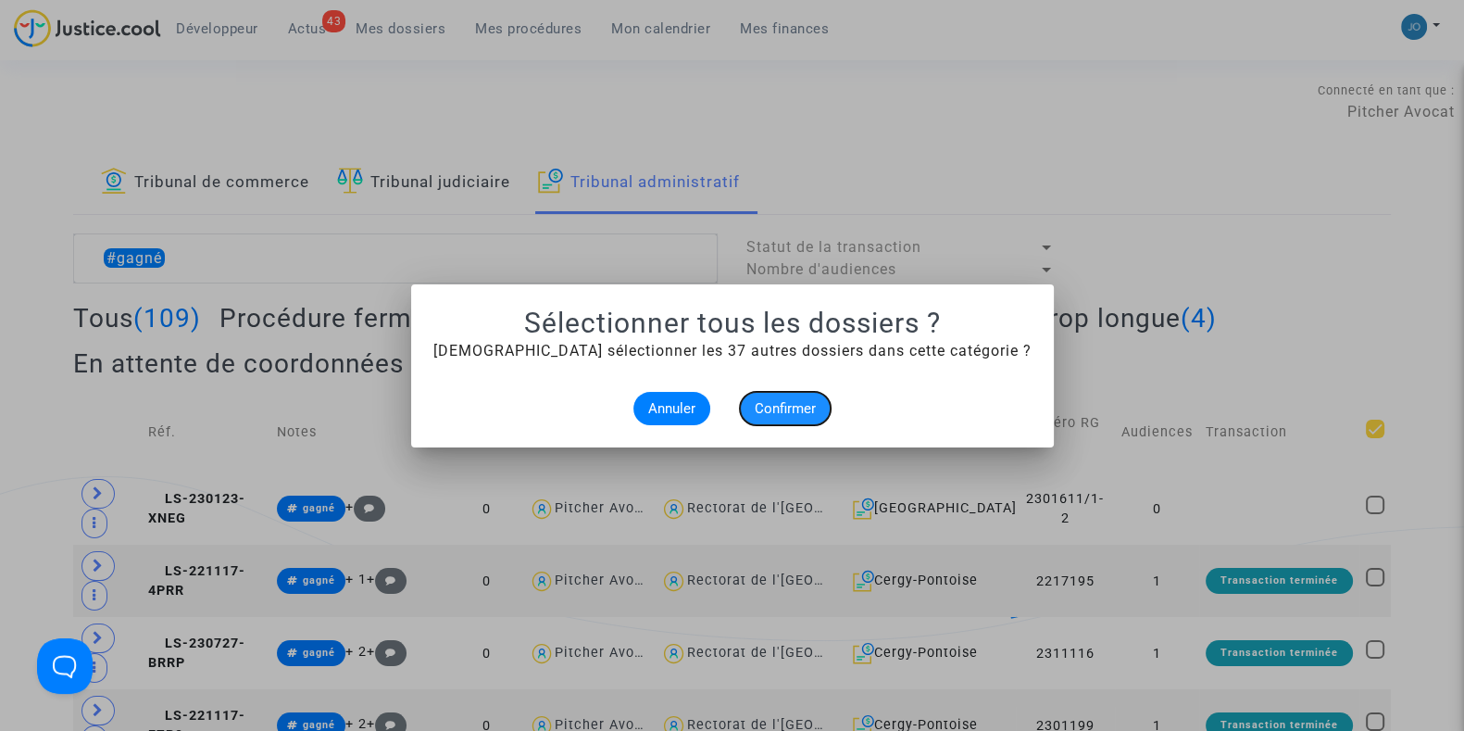
checkbox input "true"
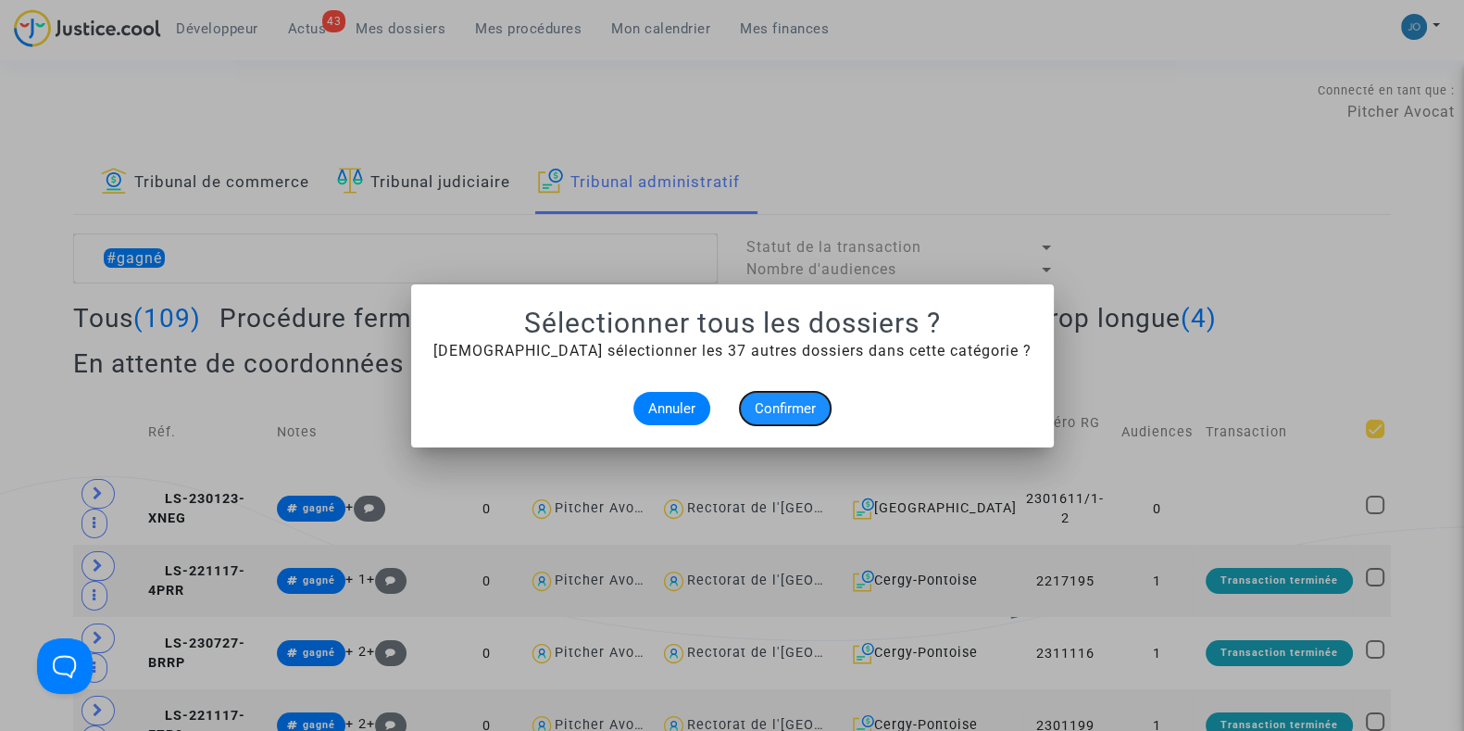
checkbox input "true"
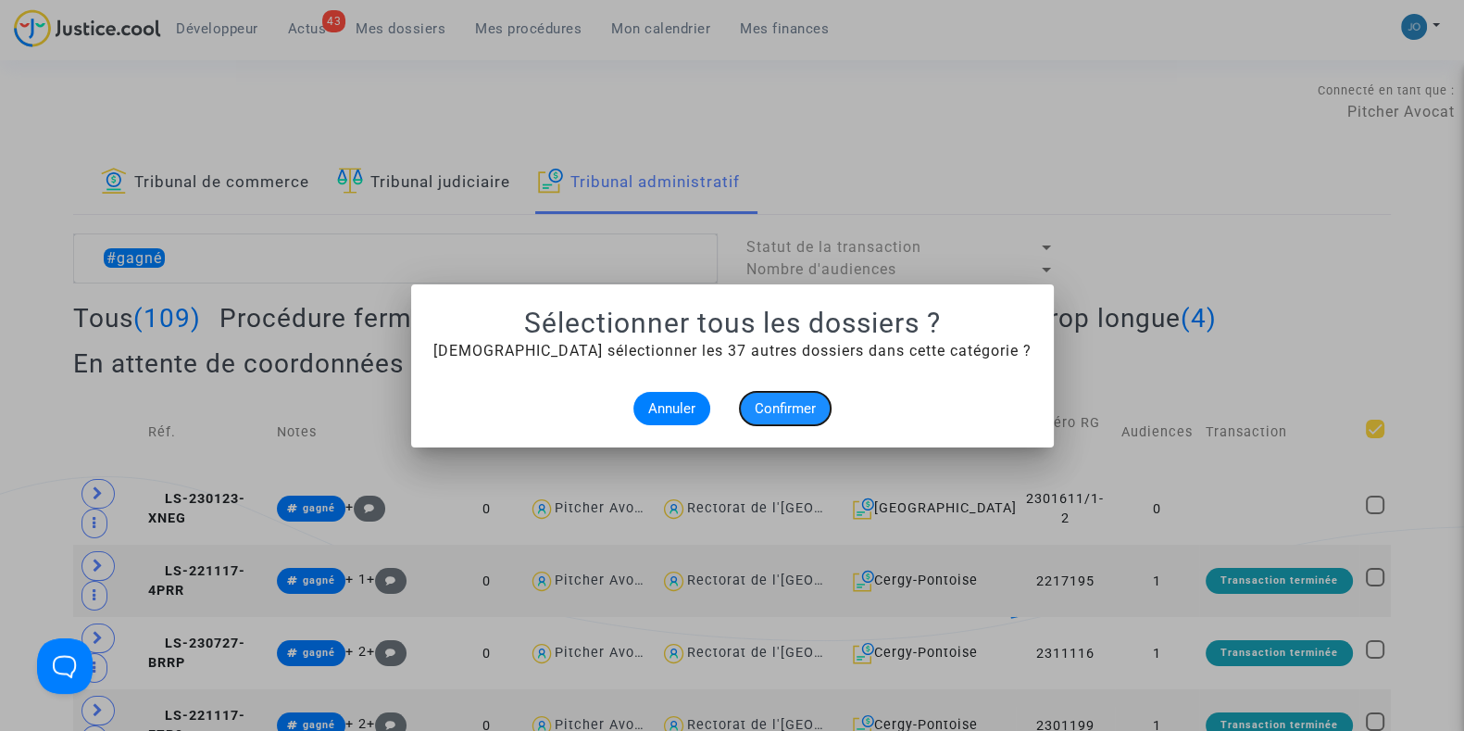
checkbox input "true"
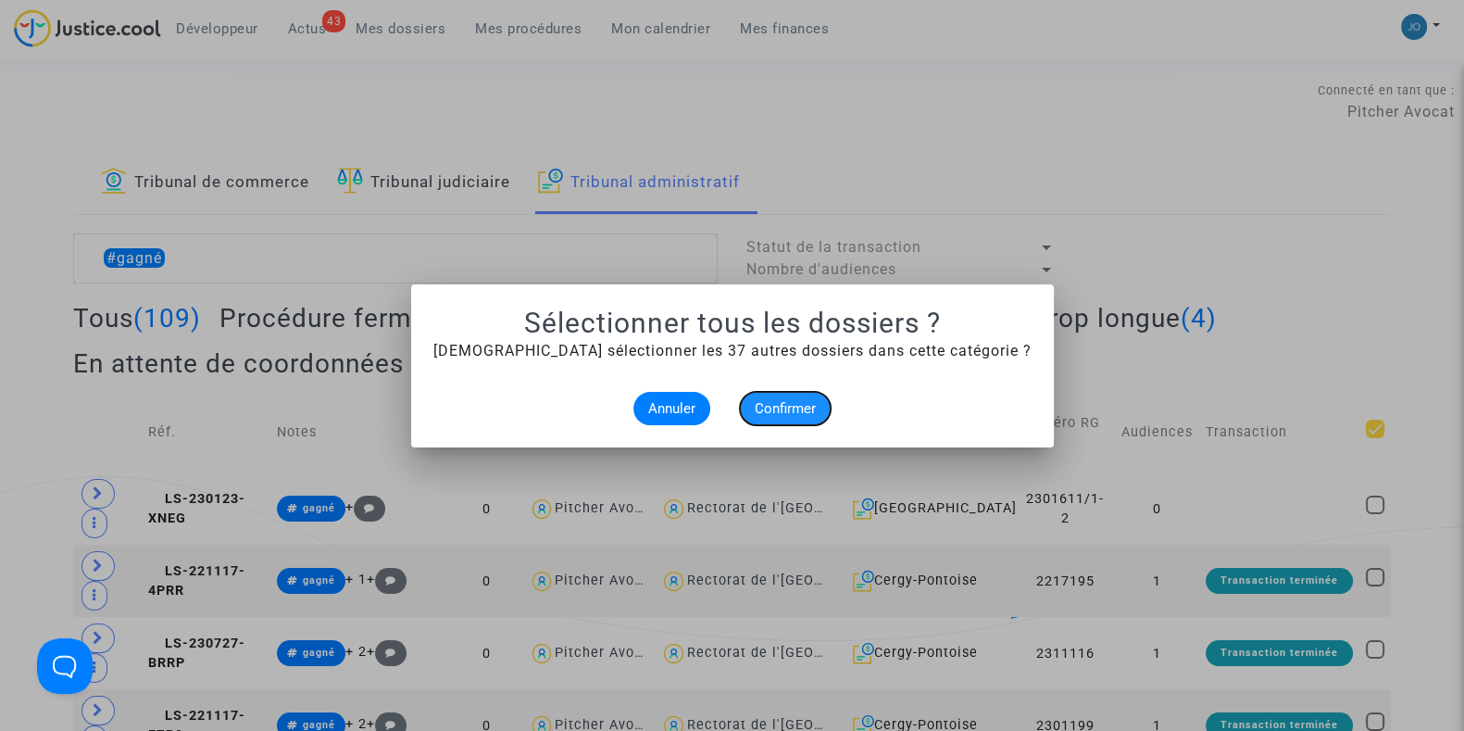
checkbox input "true"
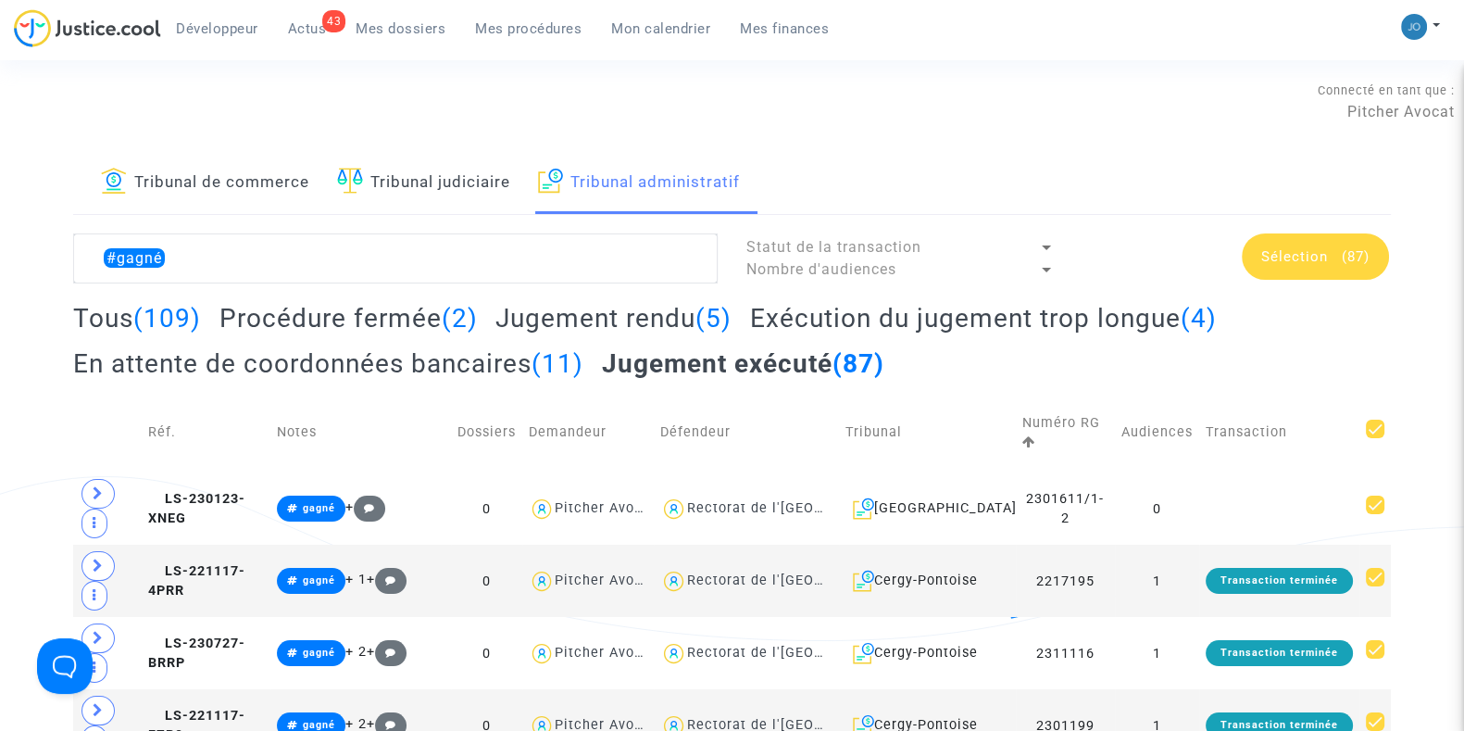
click at [1324, 261] on span "Sélection" at bounding box center [1295, 256] width 67 height 17
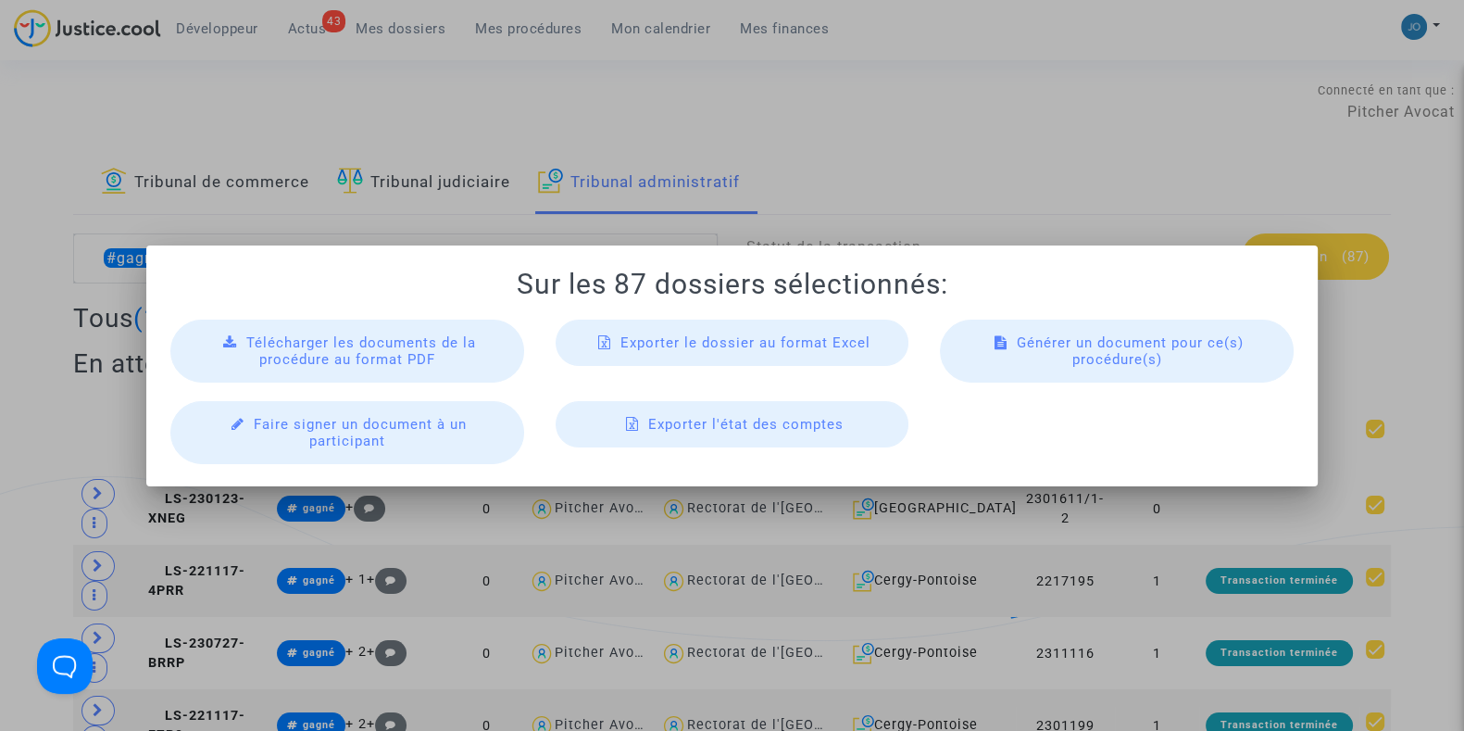
click at [373, 364] on span "Télécharger les documents de la procédure au format PDF" at bounding box center [361, 350] width 230 height 33
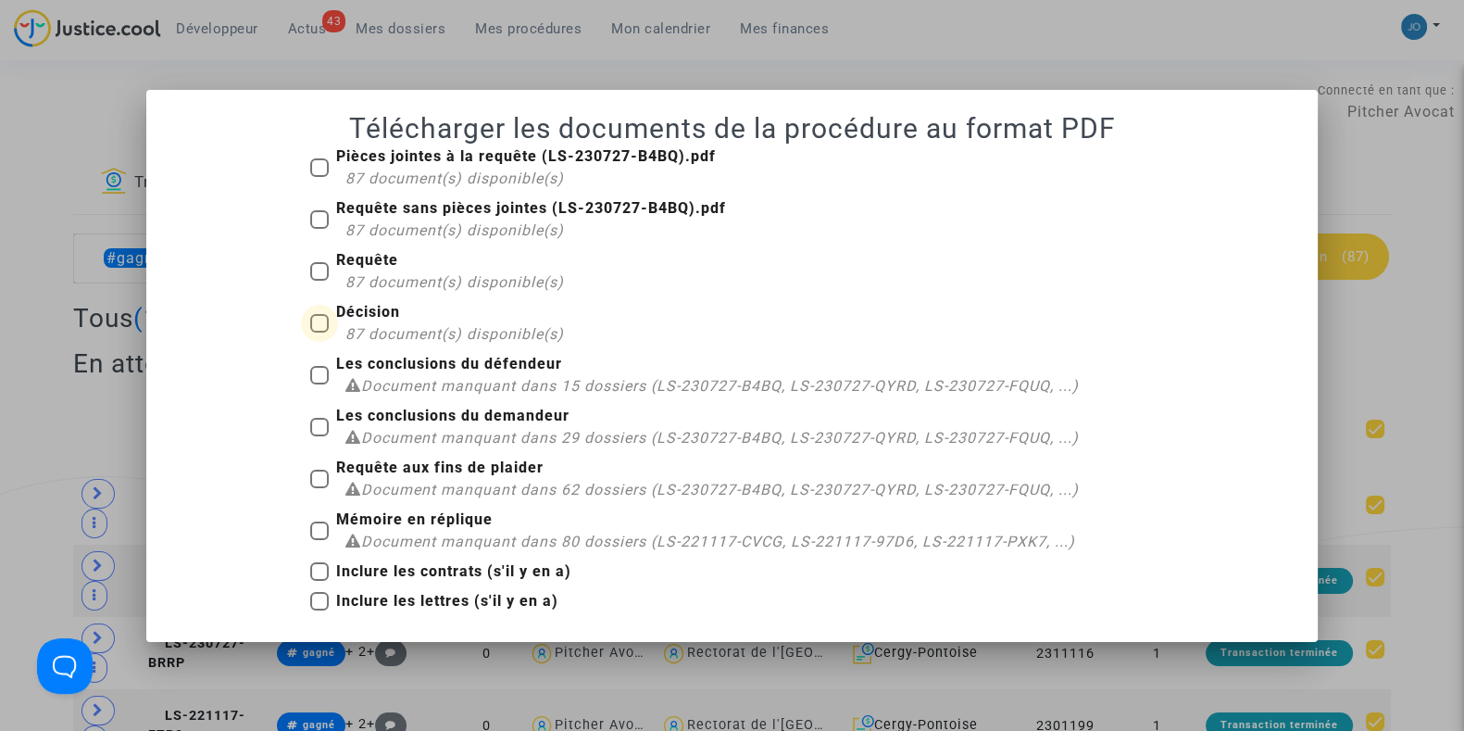
click at [325, 326] on span at bounding box center [319, 323] width 19 height 19
click at [320, 333] on input "Décision 87 document(s) disponible(s)" at bounding box center [319, 333] width 1 height 1
checkbox input "true"
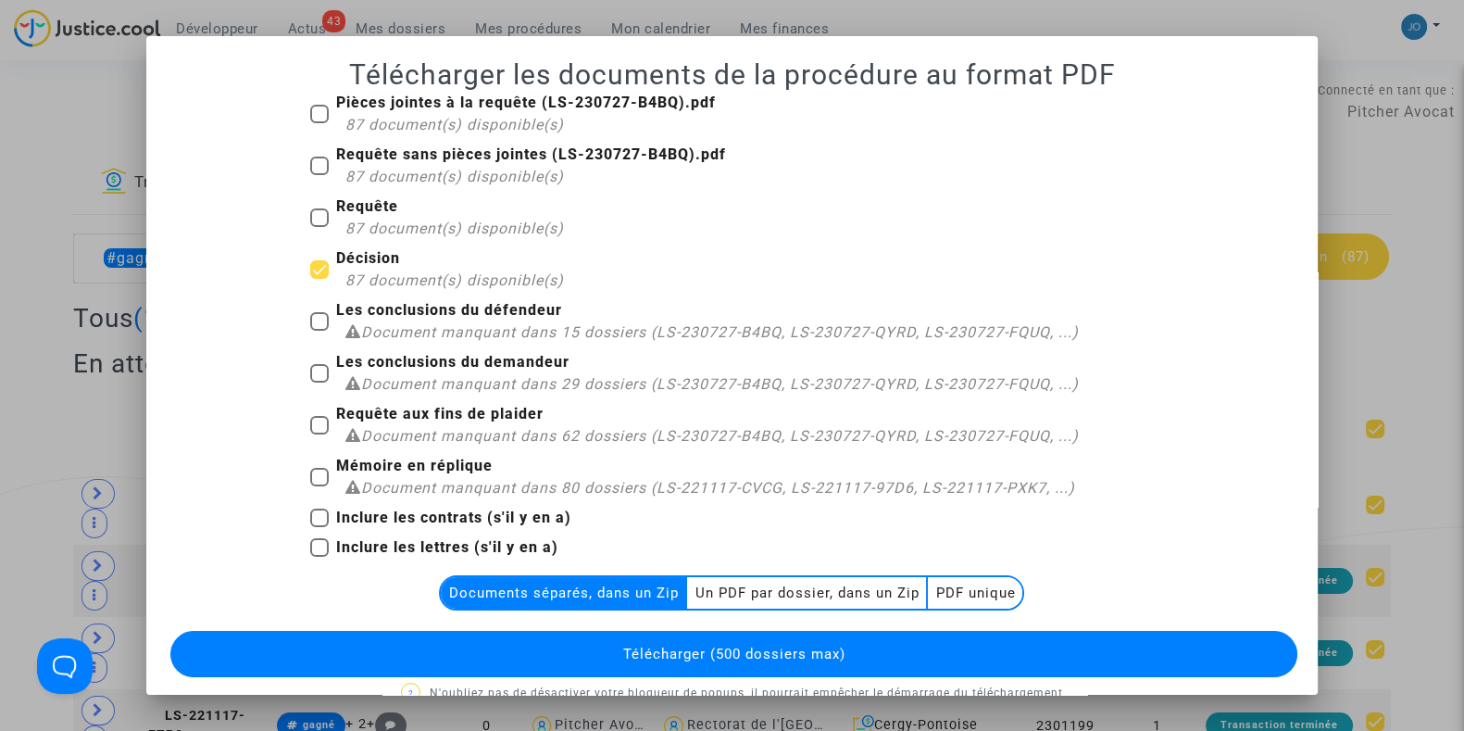
click at [732, 595] on multi-toggle-item "Un PDF par dossier, dans un Zip" at bounding box center [807, 592] width 241 height 31
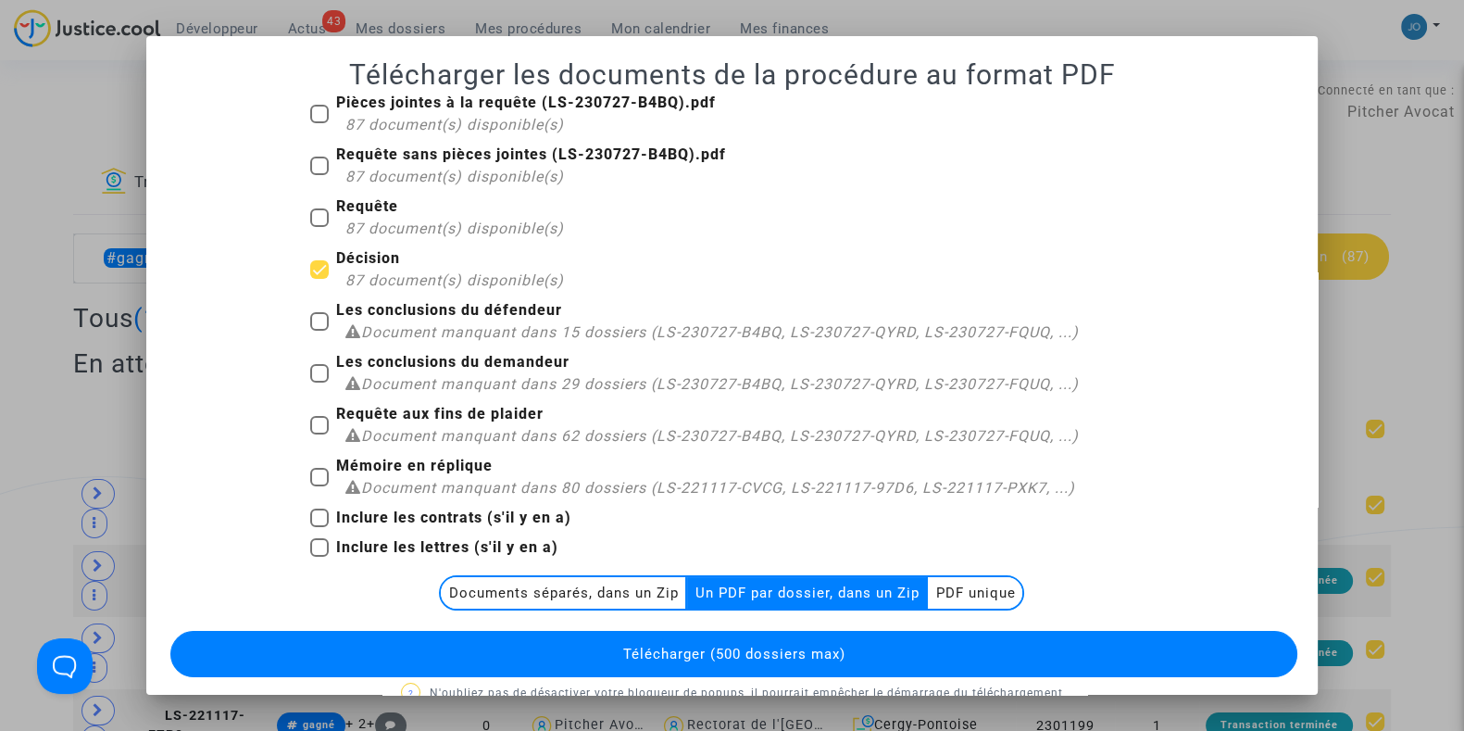
click at [722, 657] on span "Télécharger (500 dossiers max)" at bounding box center [733, 654] width 222 height 17
